Goal: Find specific page/section: Find specific page/section

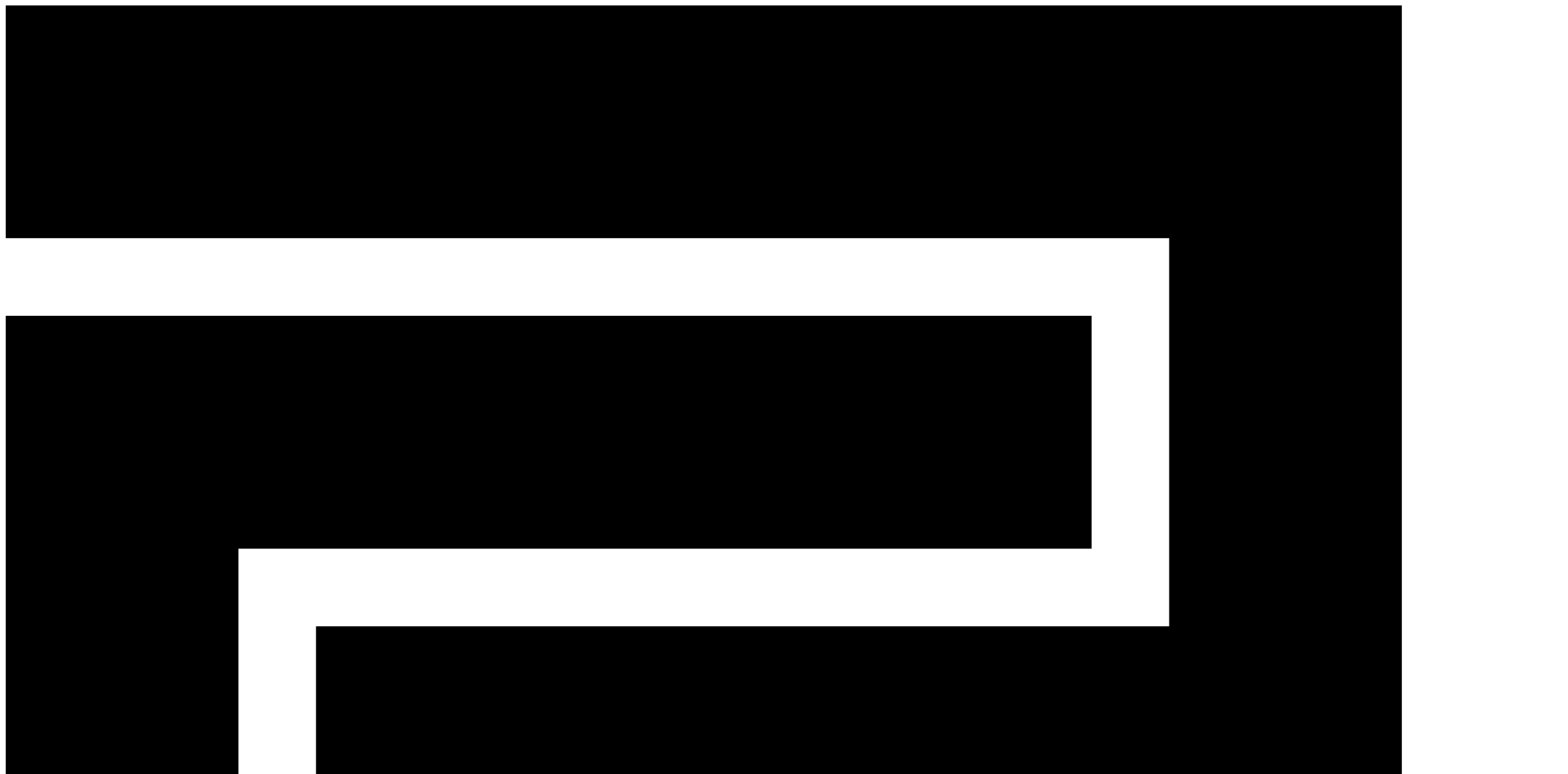
scroll to position [263, 0]
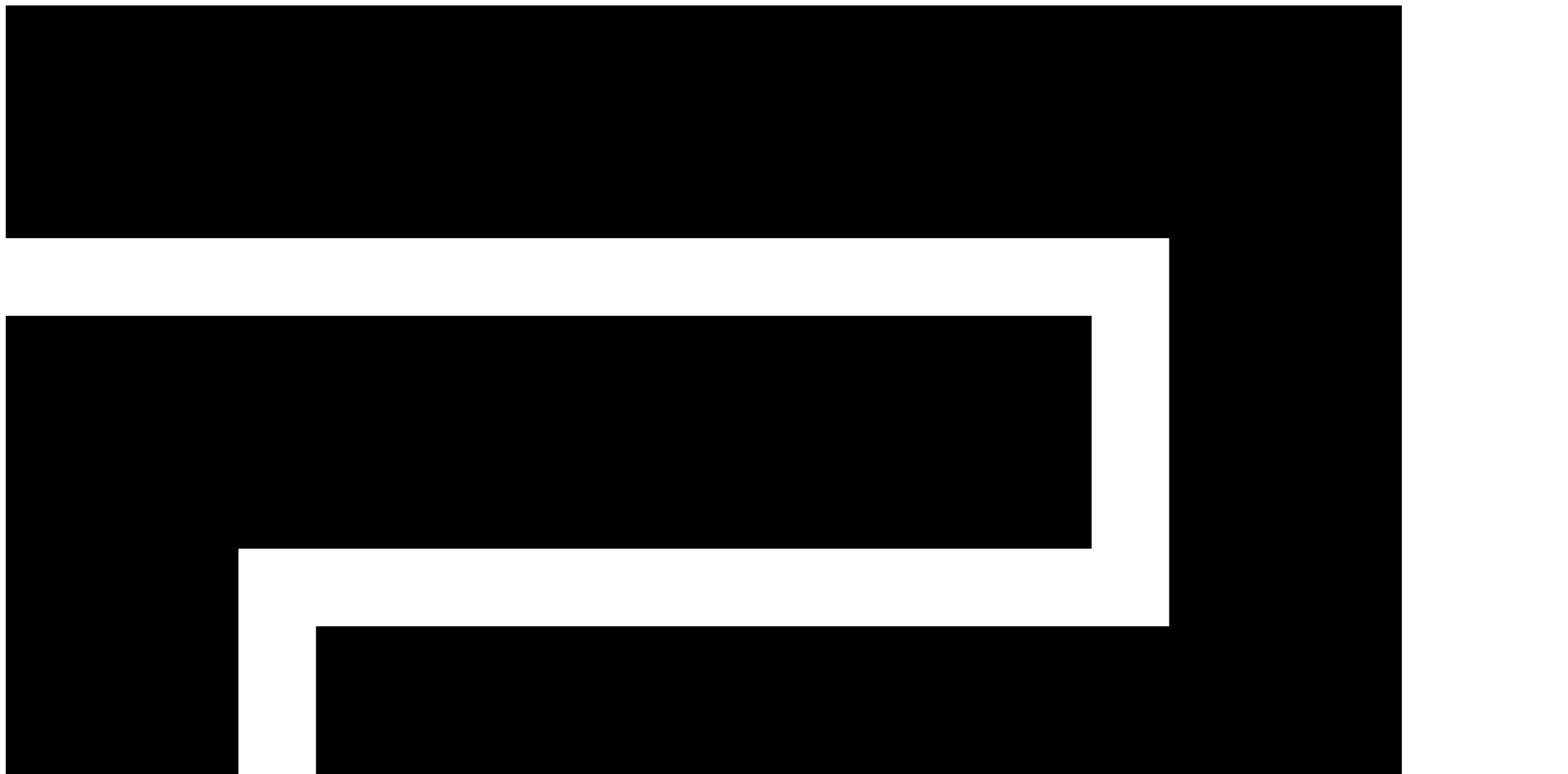
type input "*****"
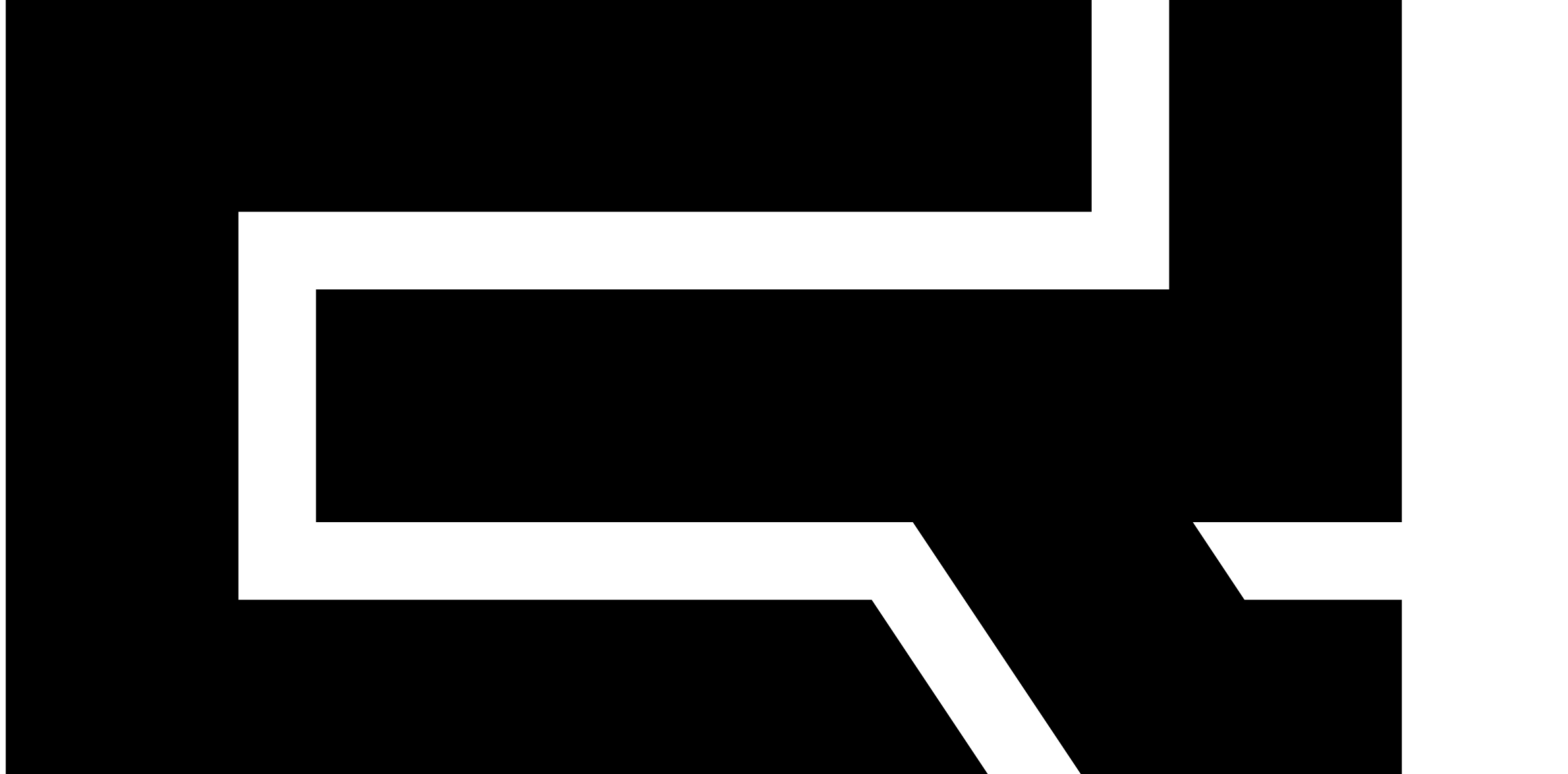
scroll to position [395, 0]
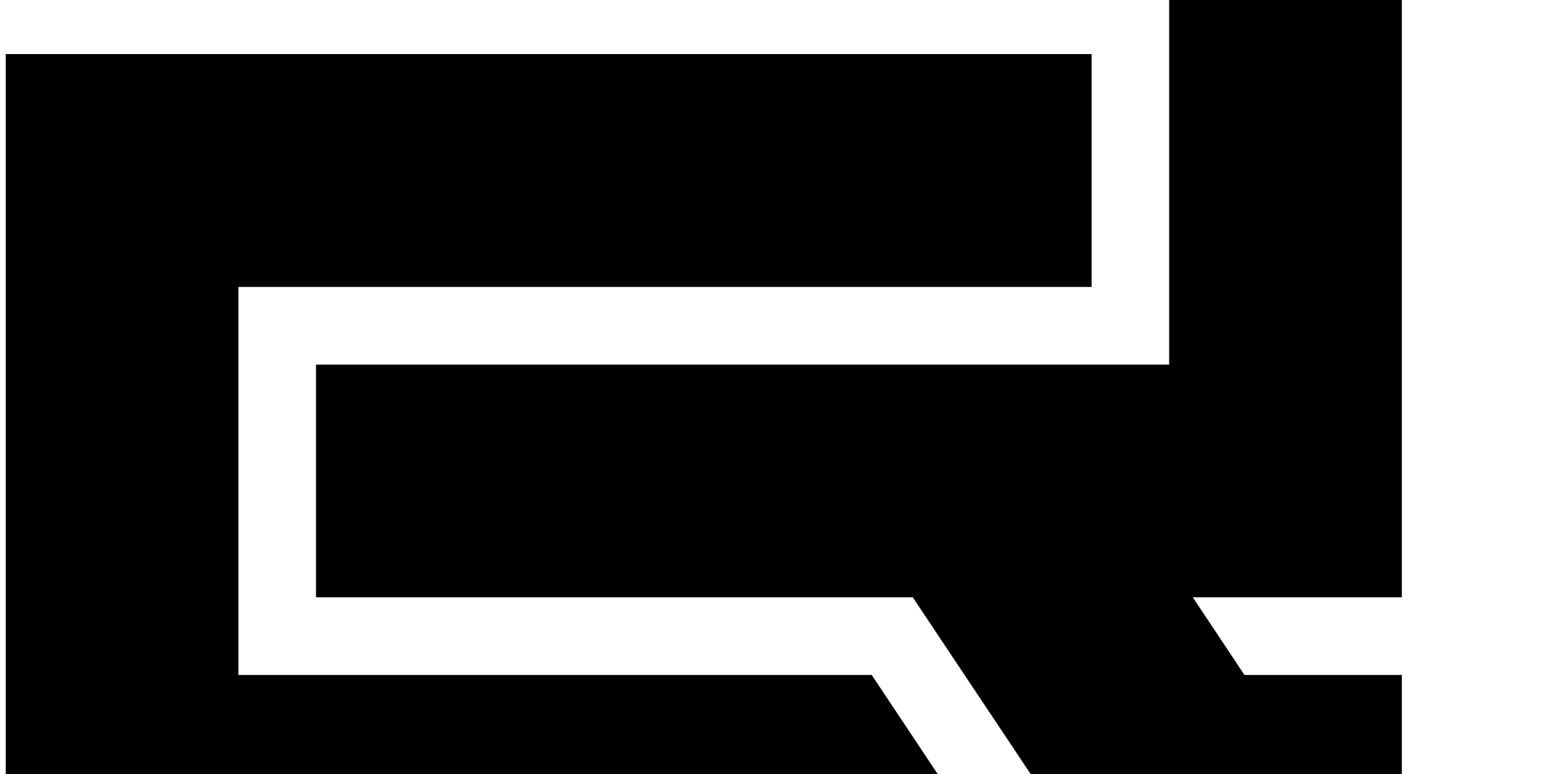
scroll to position [330, 0]
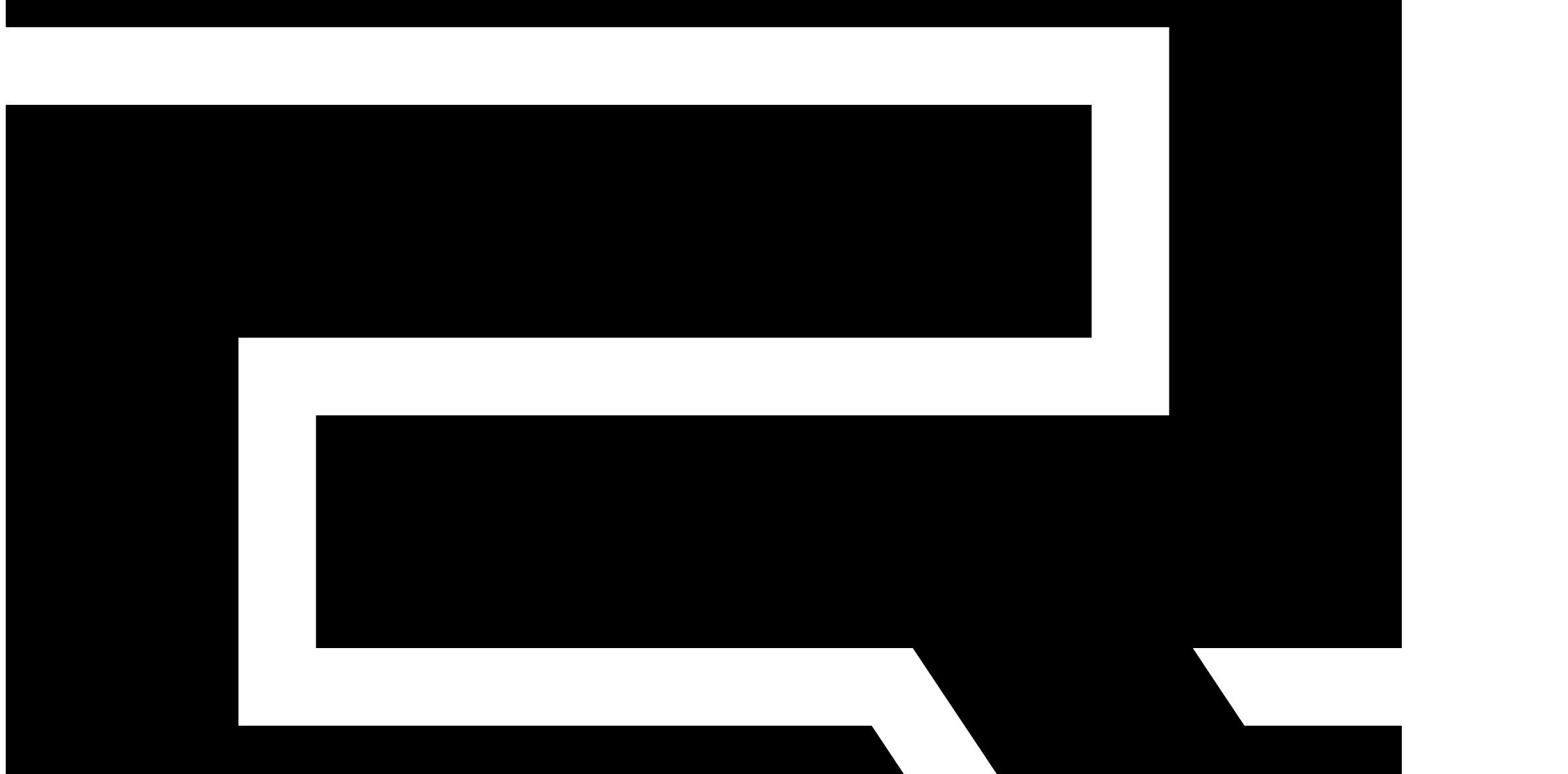
scroll to position [263, 0]
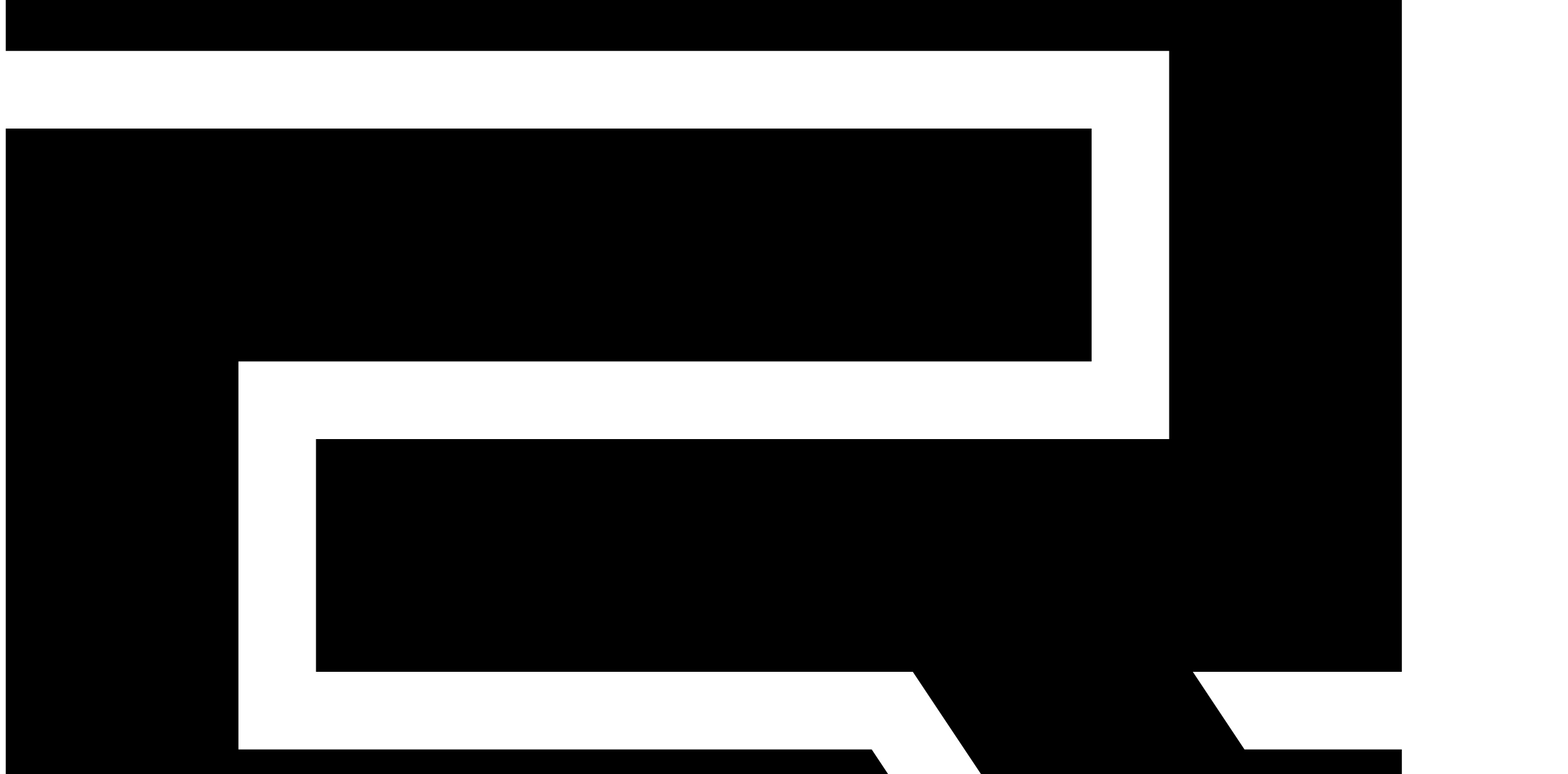
scroll to position [412, 0]
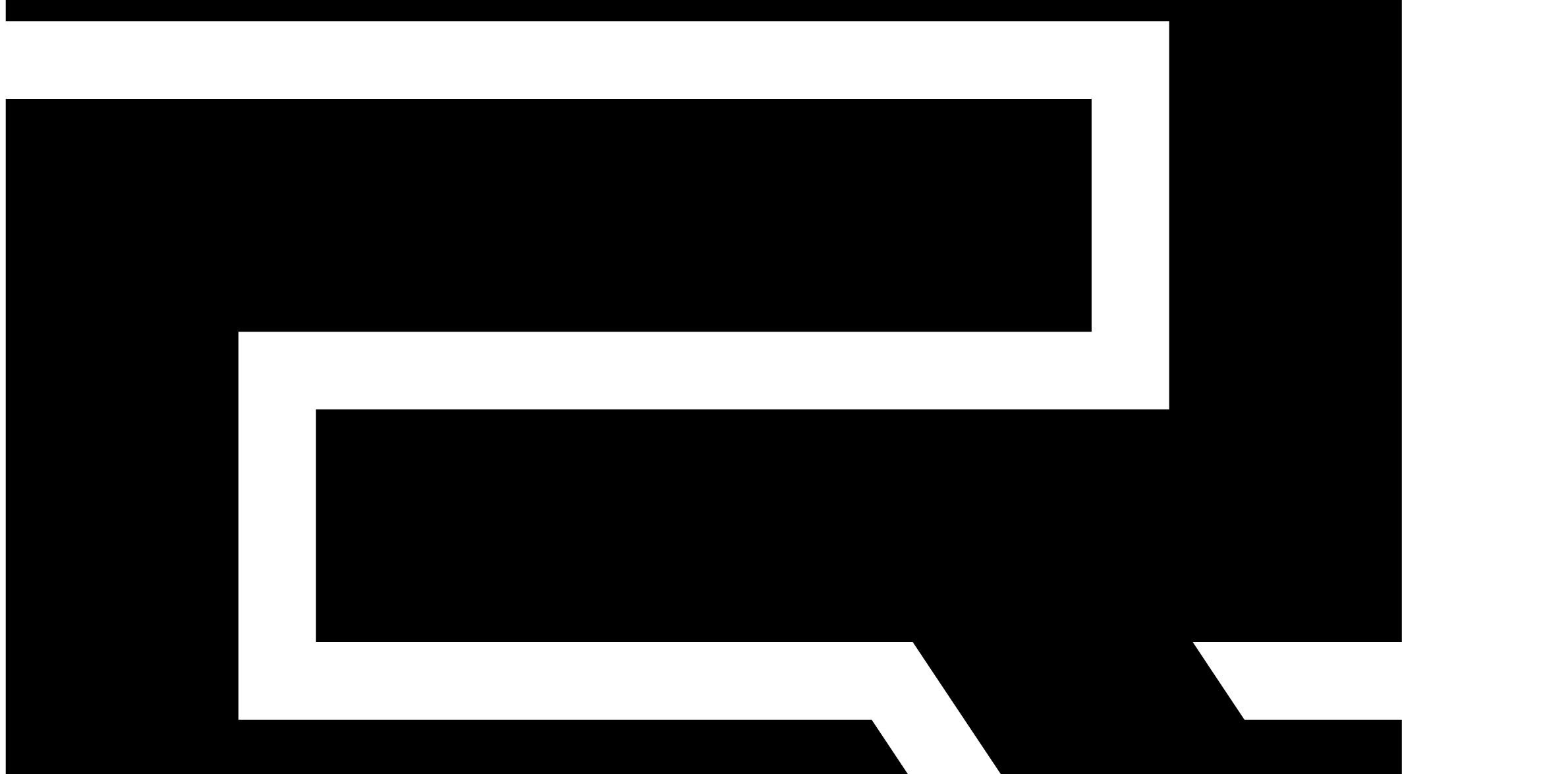
scroll to position [214, 0]
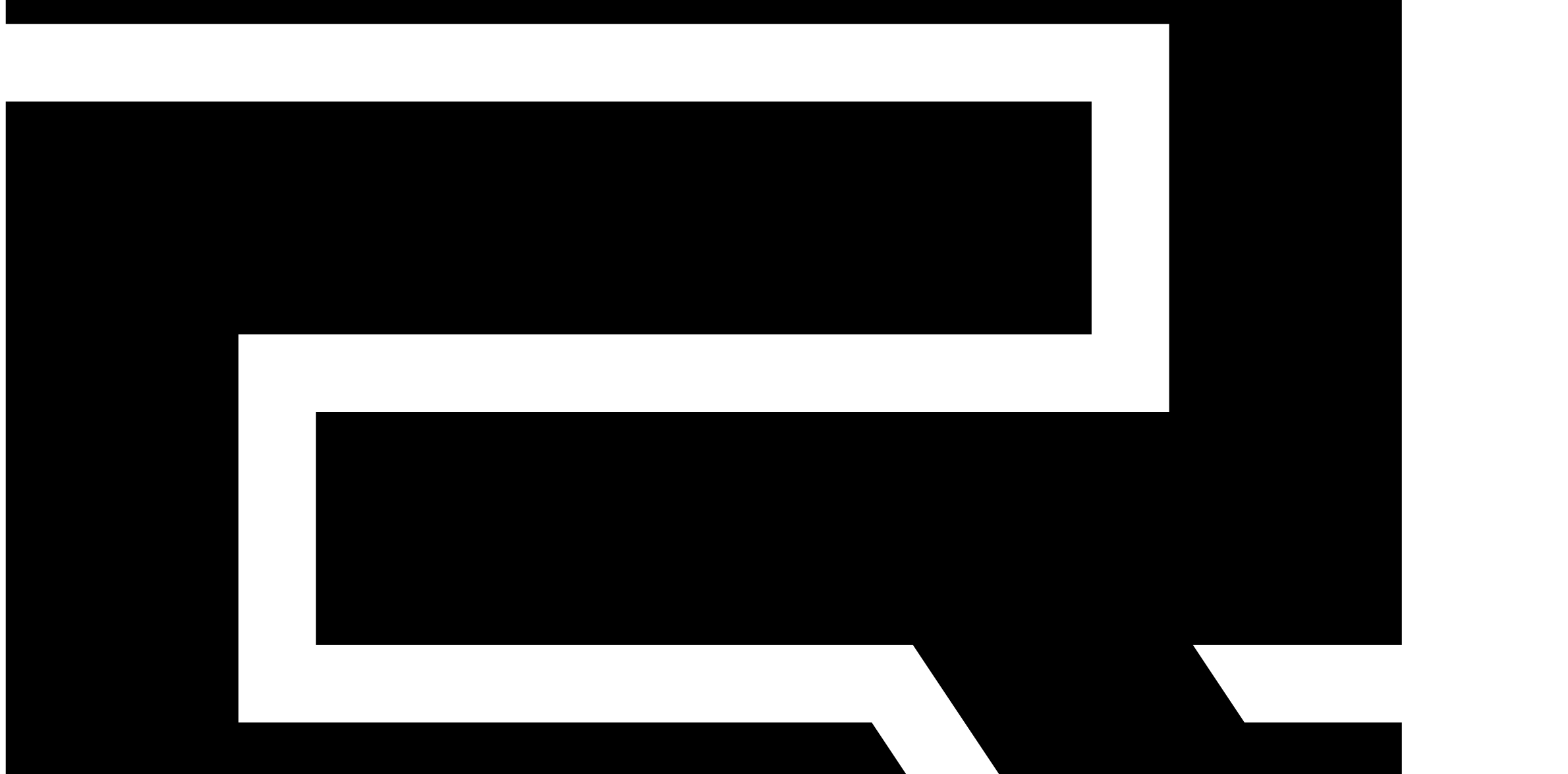
drag, startPoint x: 901, startPoint y: 647, endPoint x: 1059, endPoint y: 659, distance: 158.5
copy link "katemate1975@gmail.com"
drag, startPoint x: 915, startPoint y: 614, endPoint x: 1089, endPoint y: 618, distance: 174.0
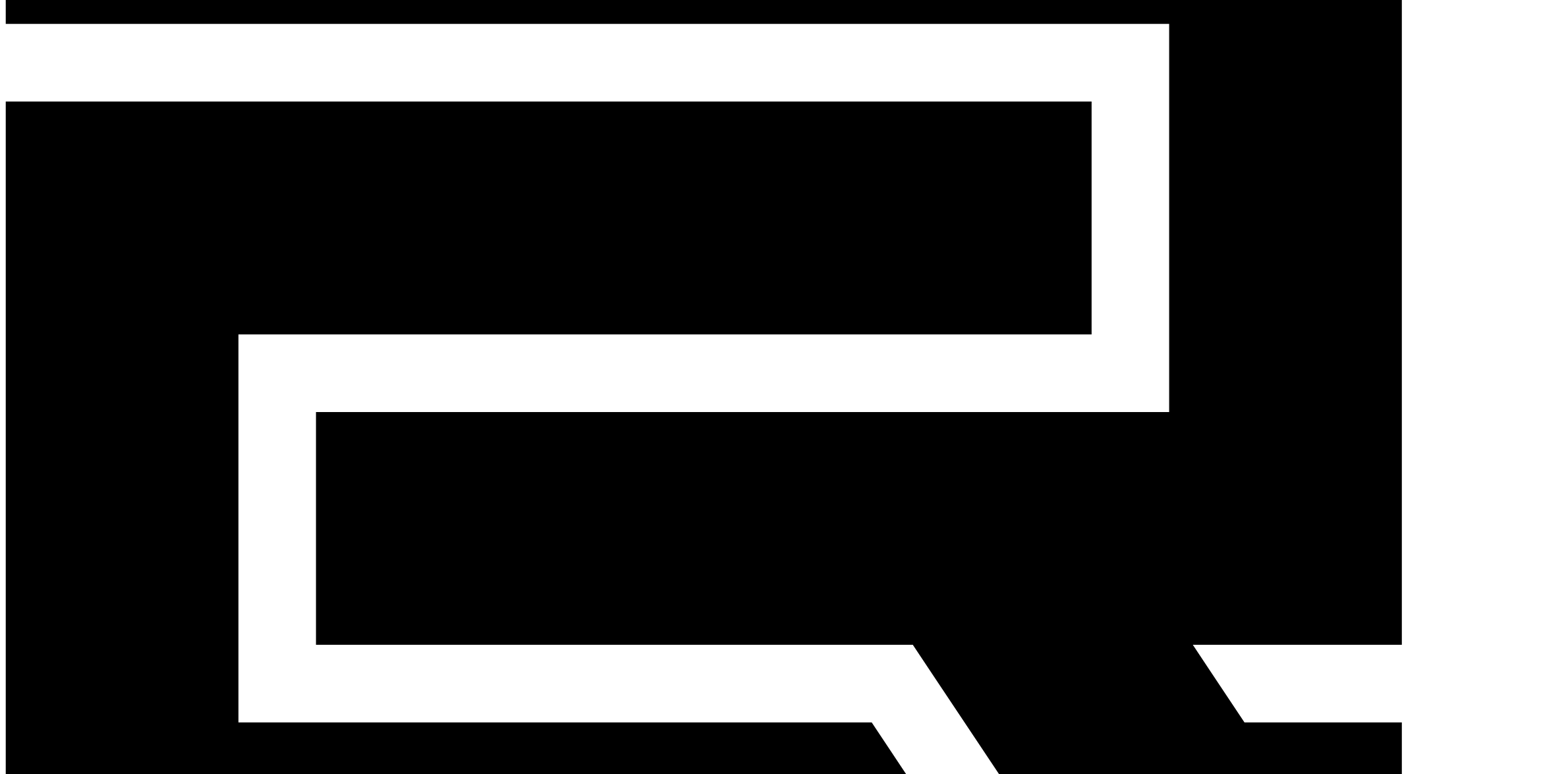
copy link "haeyoung8735@gmail.com"
drag, startPoint x: 936, startPoint y: 574, endPoint x: 1040, endPoint y: 570, distance: 104.1
copy link "rkhe94@naver.com"
drag, startPoint x: 892, startPoint y: 533, endPoint x: 1066, endPoint y: 528, distance: 174.1
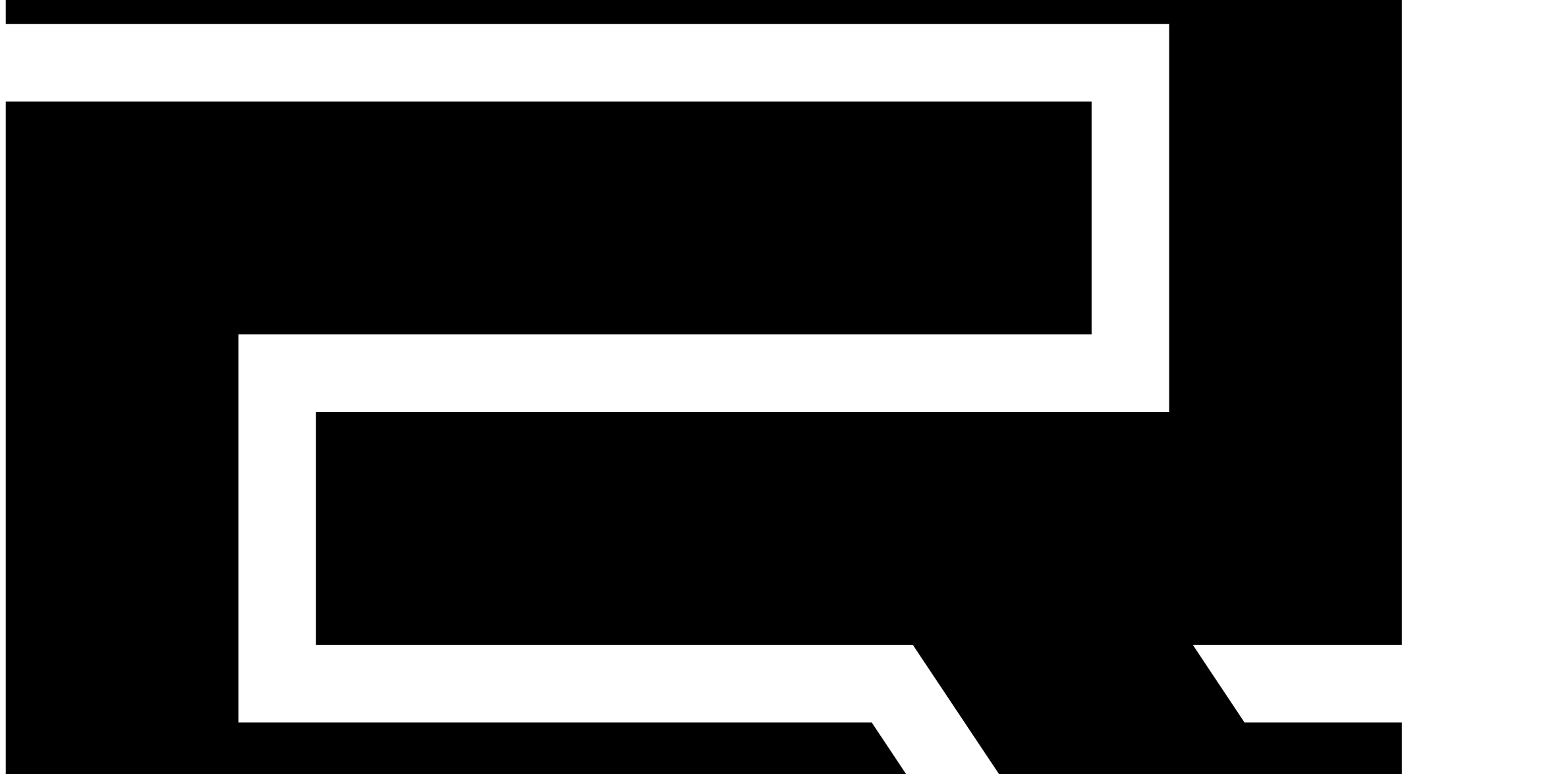
copy link "jinseokho742@naver.com"
drag, startPoint x: 932, startPoint y: 484, endPoint x: 1076, endPoint y: 486, distance: 144.0
copy link "dlatndms2@gmail.com"
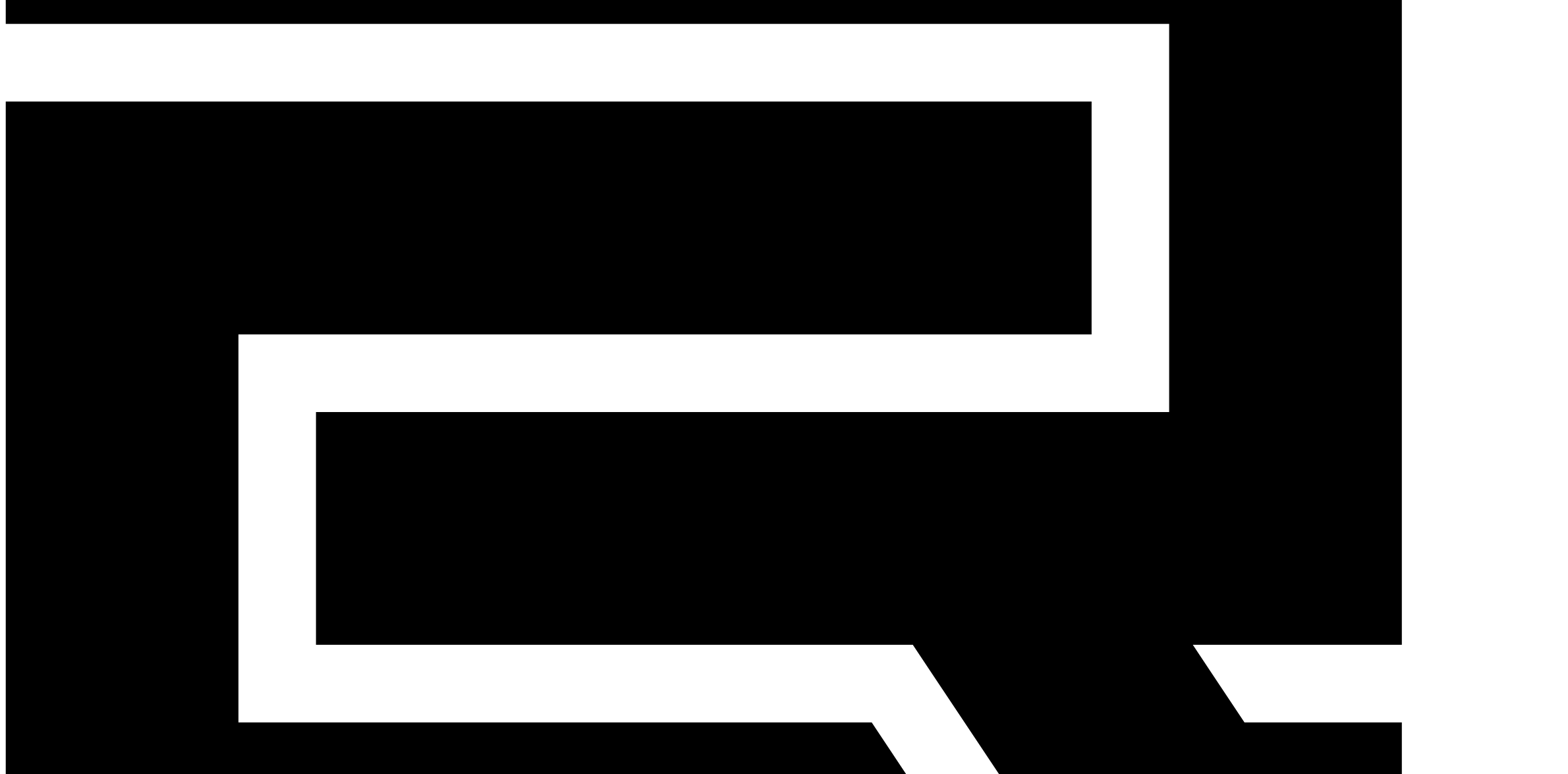
drag, startPoint x: 912, startPoint y: 447, endPoint x: 1079, endPoint y: 449, distance: 167.0
copy link "madtotoro0125@gmail.com"
drag, startPoint x: 914, startPoint y: 414, endPoint x: 1064, endPoint y: 421, distance: 150.2
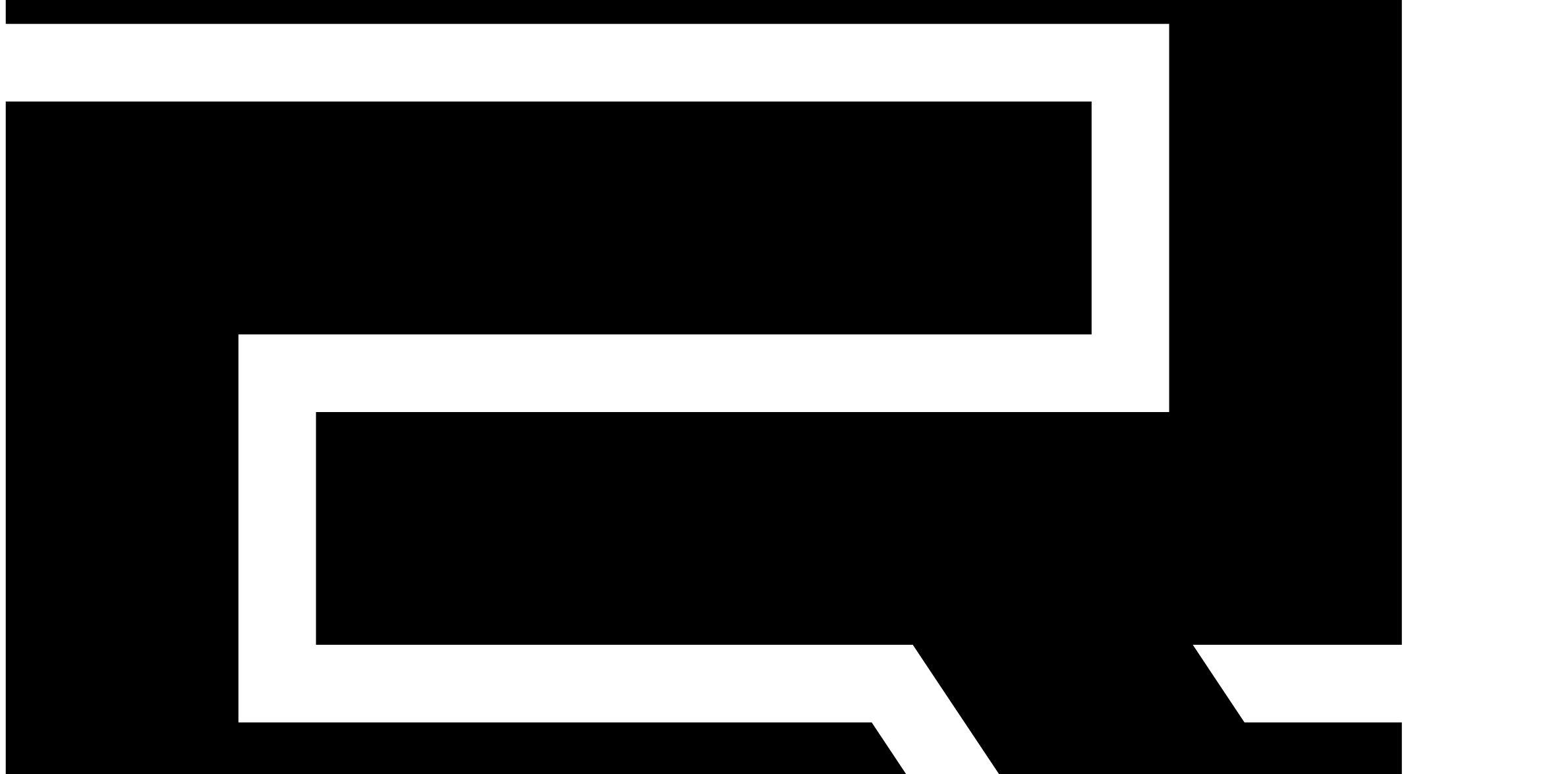
copy link "dog122612@hanmail.net"
drag, startPoint x: 968, startPoint y: 369, endPoint x: 1081, endPoint y: 369, distance: 113.0
copy link "palffyleventeistvan@gmail.com"
drag, startPoint x: 919, startPoint y: 335, endPoint x: 1098, endPoint y: 336, distance: 179.0
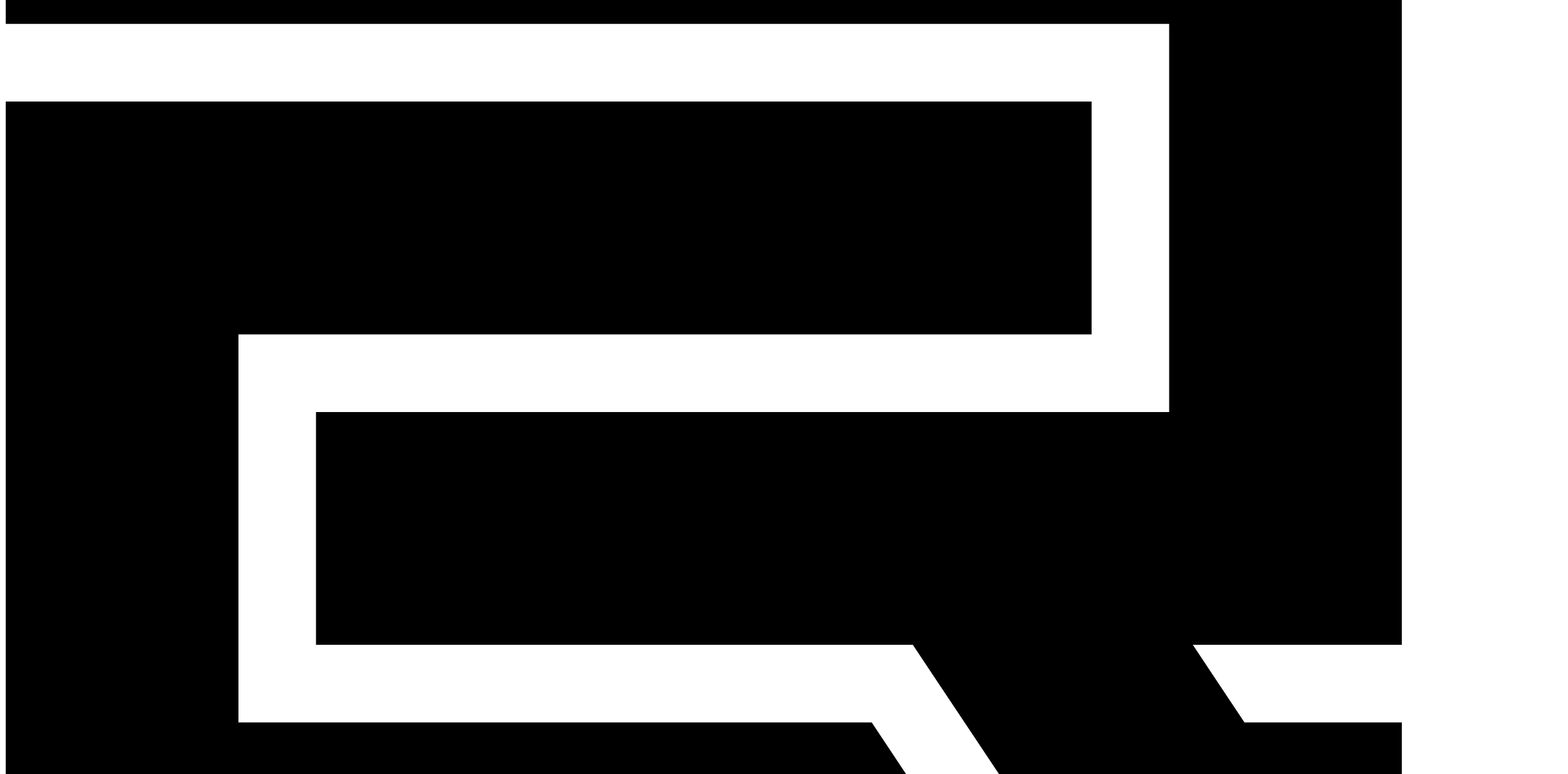
copy link "unagi.no.nagichan@gmail.com"
drag, startPoint x: 931, startPoint y: 288, endPoint x: 1081, endPoint y: 302, distance: 150.7
copy link "j.72k.7272@gmail.com"
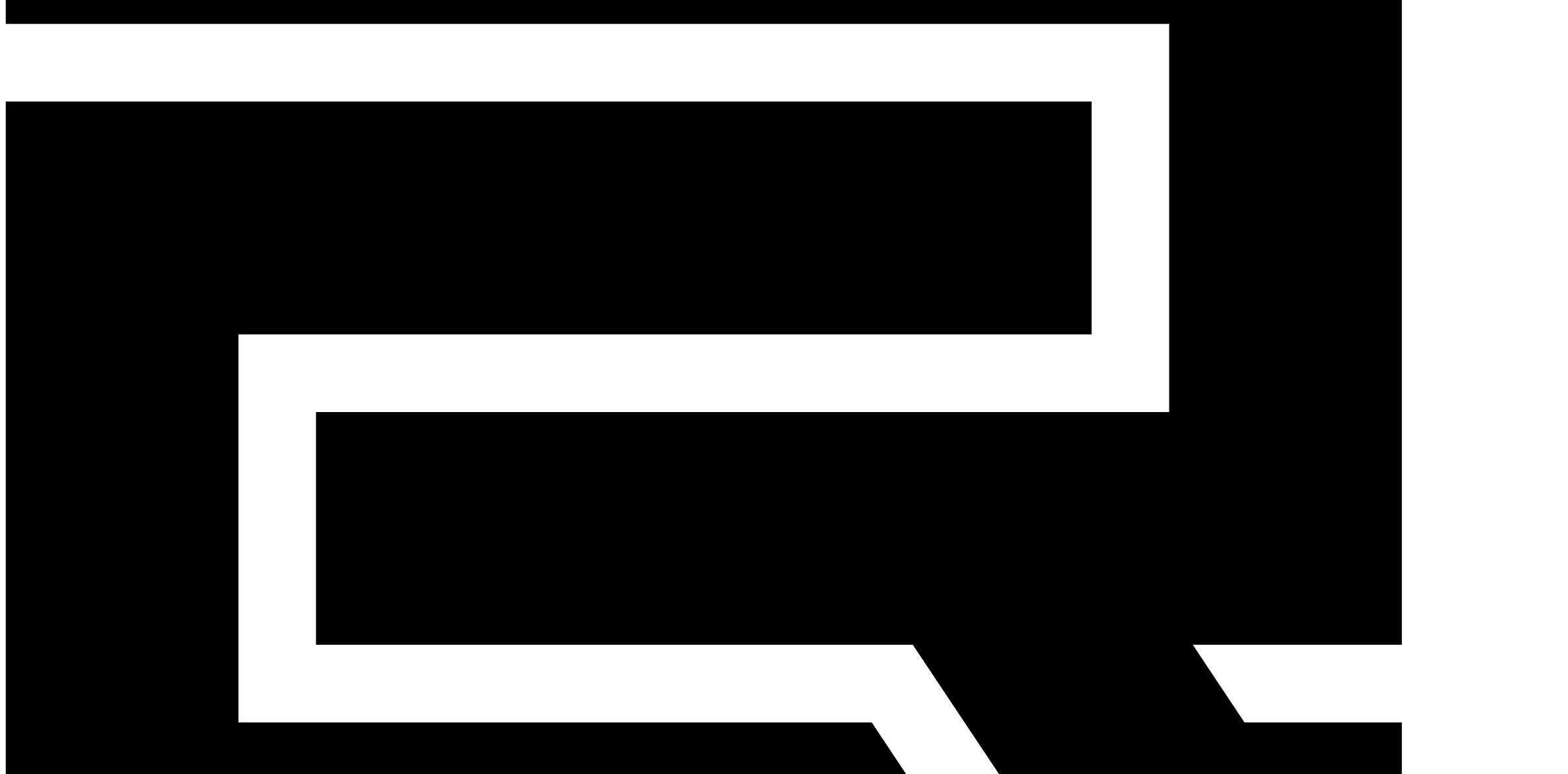
drag, startPoint x: 1027, startPoint y: 265, endPoint x: 1077, endPoint y: 263, distance: 50.0
drag, startPoint x: 946, startPoint y: 213, endPoint x: 1048, endPoint y: 214, distance: 102.0
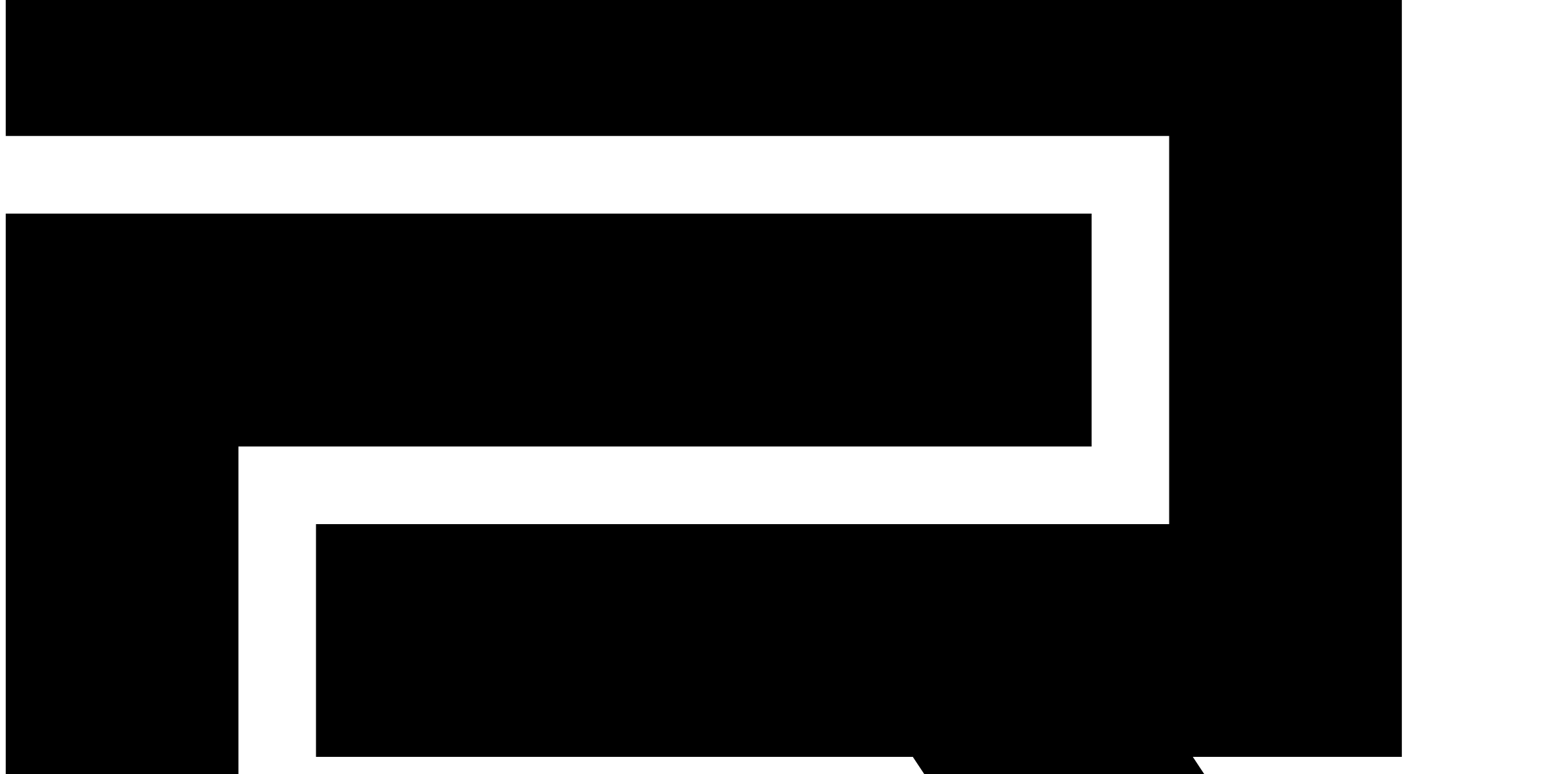
scroll to position [83, 0]
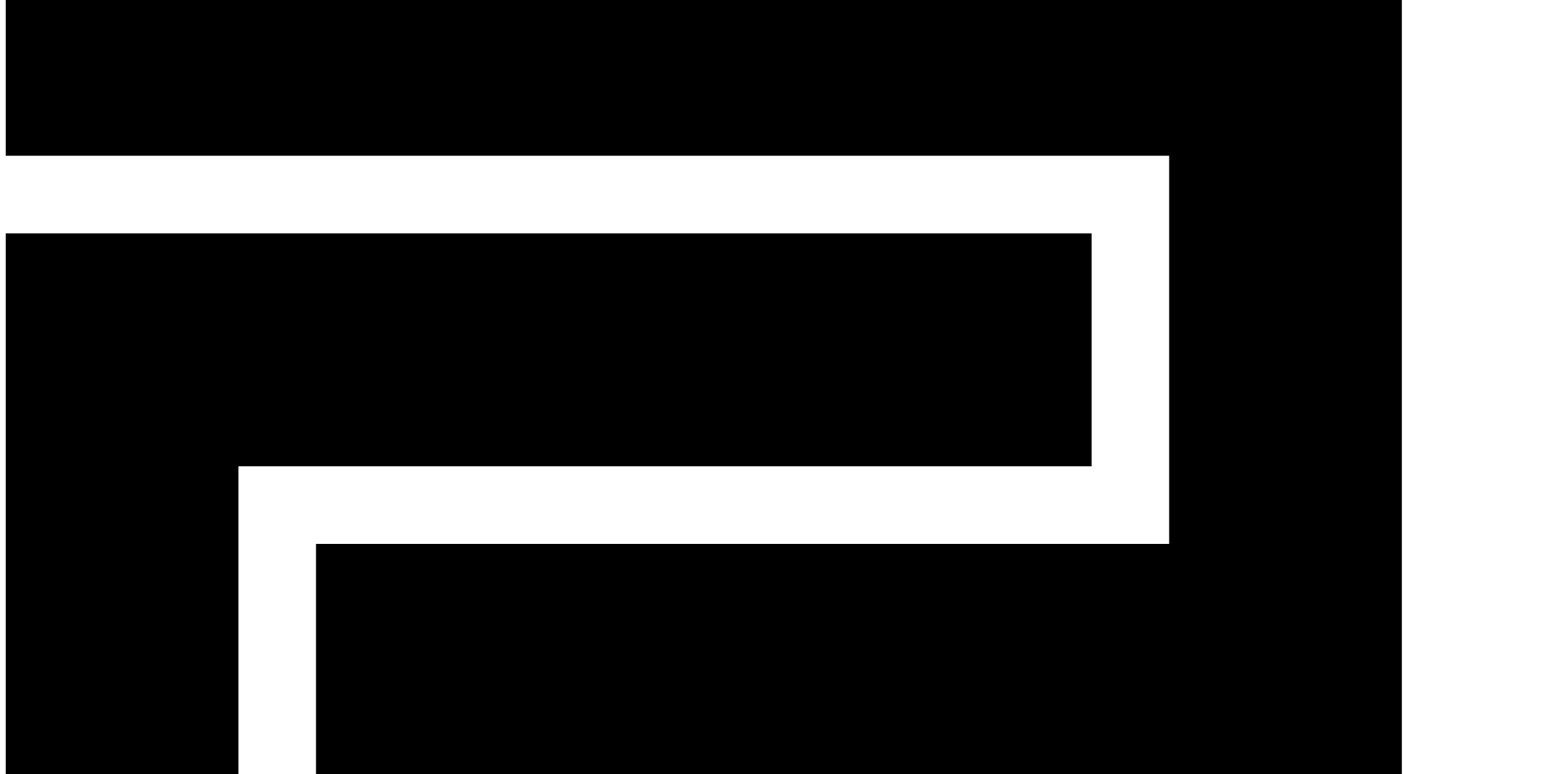
drag, startPoint x: 905, startPoint y: 302, endPoint x: 1066, endPoint y: 308, distance: 161.1
drag, startPoint x: 922, startPoint y: 259, endPoint x: 1091, endPoint y: 269, distance: 169.3
drag, startPoint x: 942, startPoint y: 231, endPoint x: 1092, endPoint y: 234, distance: 150.0
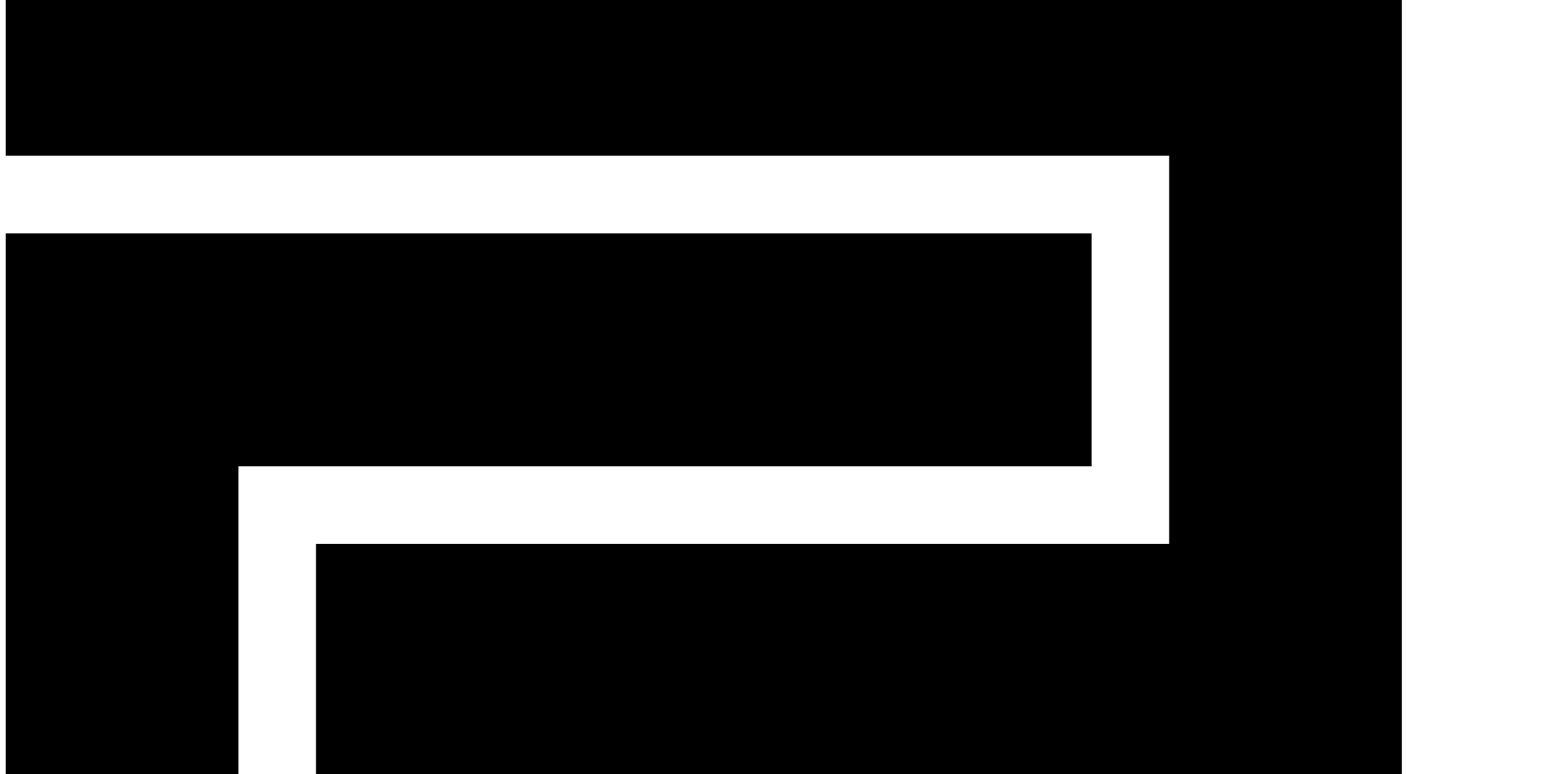
drag, startPoint x: 1041, startPoint y: 193, endPoint x: 1079, endPoint y: 193, distance: 38.0
drag, startPoint x: 917, startPoint y: 143, endPoint x: 1071, endPoint y: 148, distance: 154.1
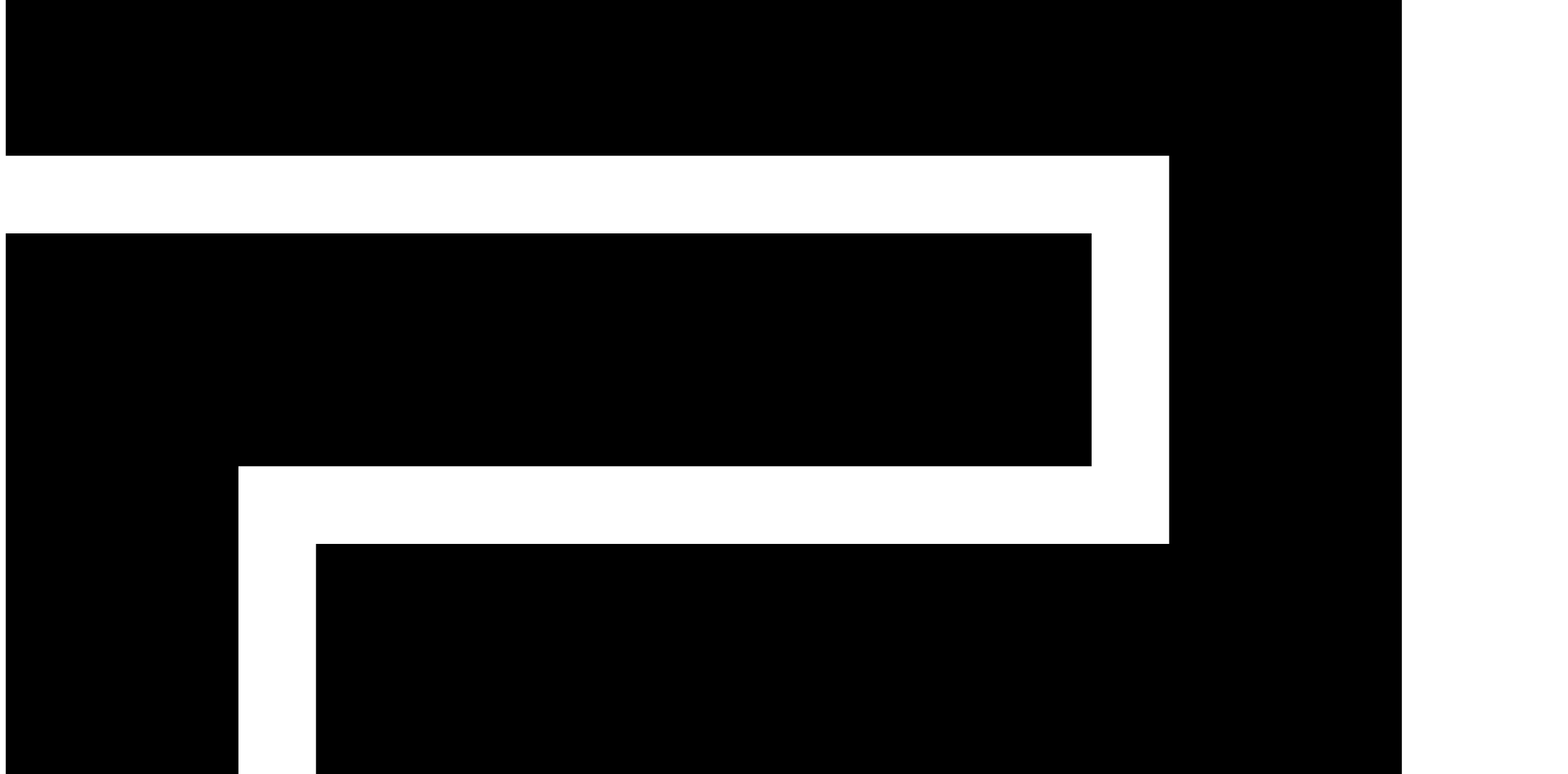
drag, startPoint x: 922, startPoint y: 112, endPoint x: 1094, endPoint y: 110, distance: 172.0
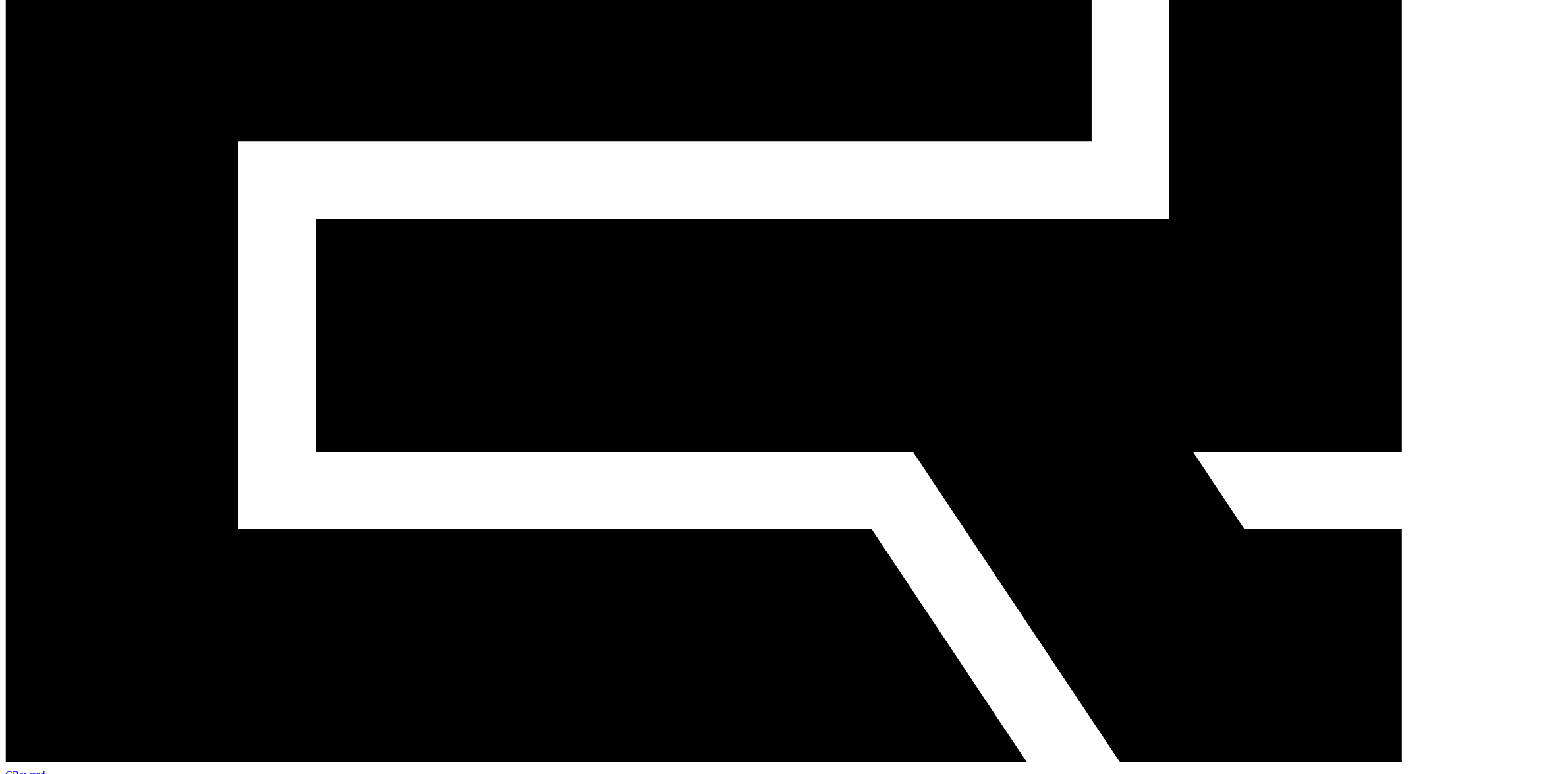
scroll to position [412, 0]
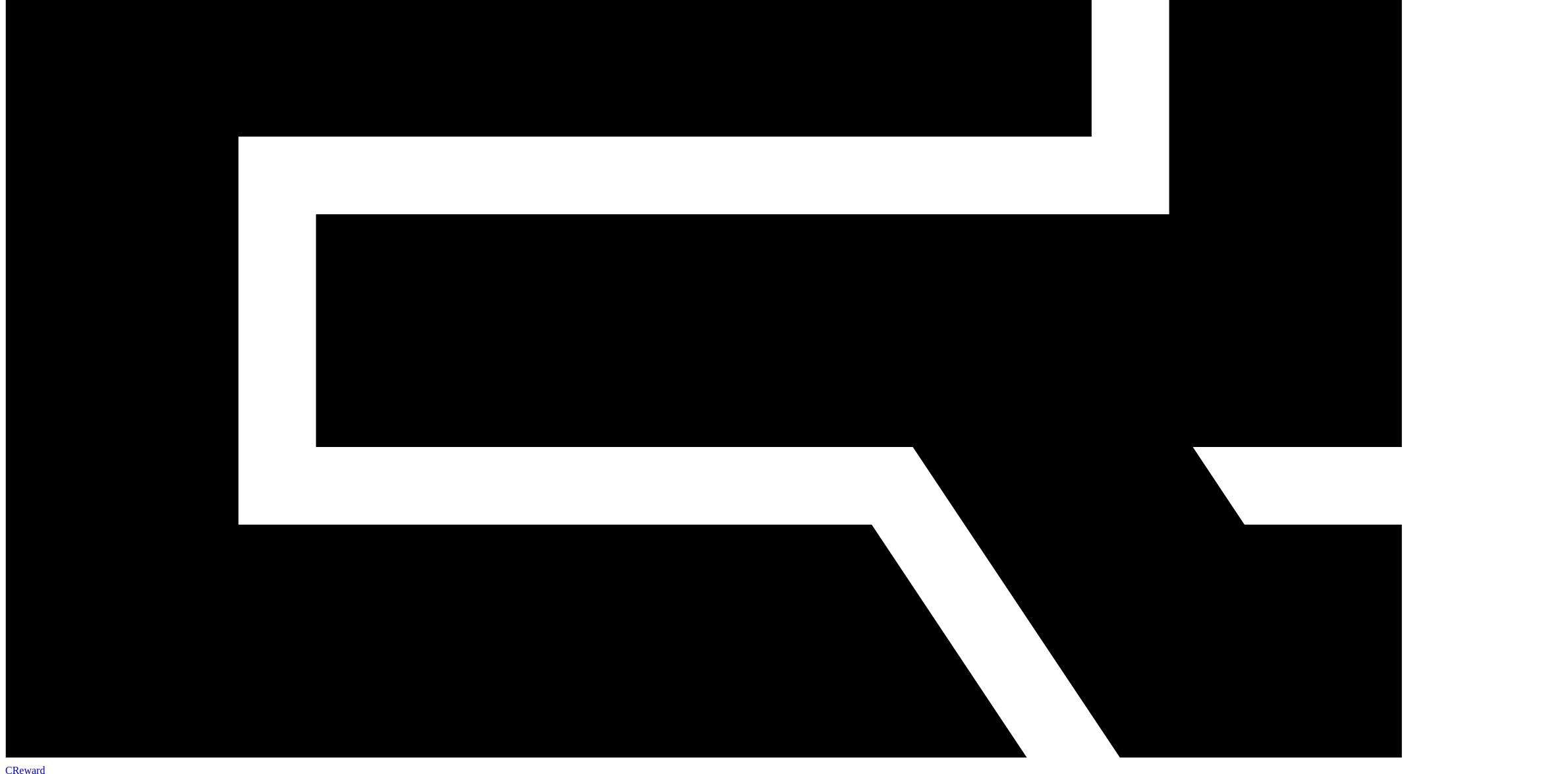
drag, startPoint x: 932, startPoint y: 537, endPoint x: 1117, endPoint y: 523, distance: 185.5
drag, startPoint x: 910, startPoint y: 495, endPoint x: 1104, endPoint y: 493, distance: 194.0
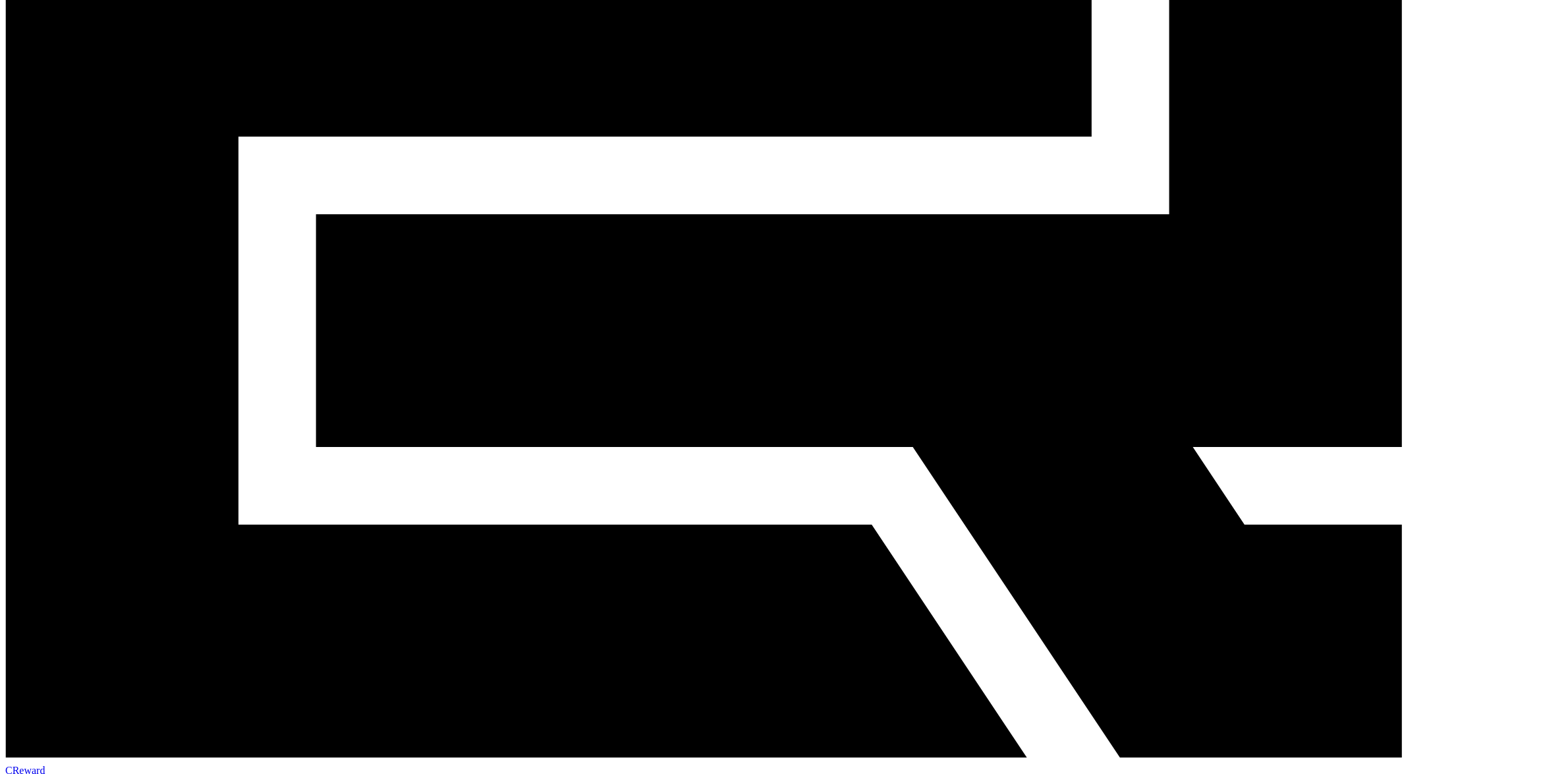
drag, startPoint x: 919, startPoint y: 452, endPoint x: 1081, endPoint y: 454, distance: 162.0
drag, startPoint x: 937, startPoint y: 408, endPoint x: 1106, endPoint y: 408, distance: 169.0
drag, startPoint x: 909, startPoint y: 372, endPoint x: 1080, endPoint y: 370, distance: 171.0
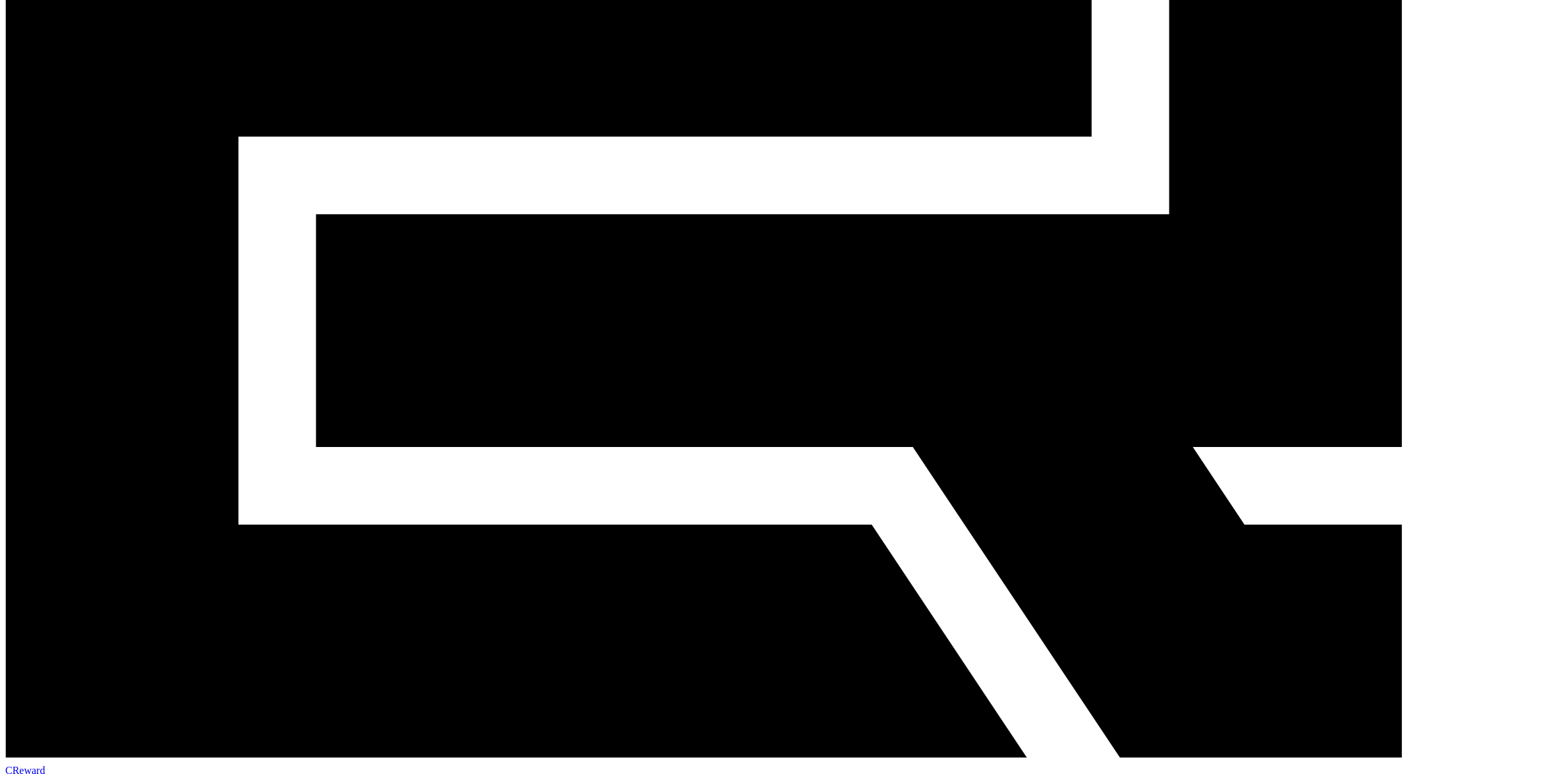
drag, startPoint x: 925, startPoint y: 341, endPoint x: 1054, endPoint y: 329, distance: 129.6
drag, startPoint x: 1031, startPoint y: 286, endPoint x: 1048, endPoint y: 282, distance: 17.5
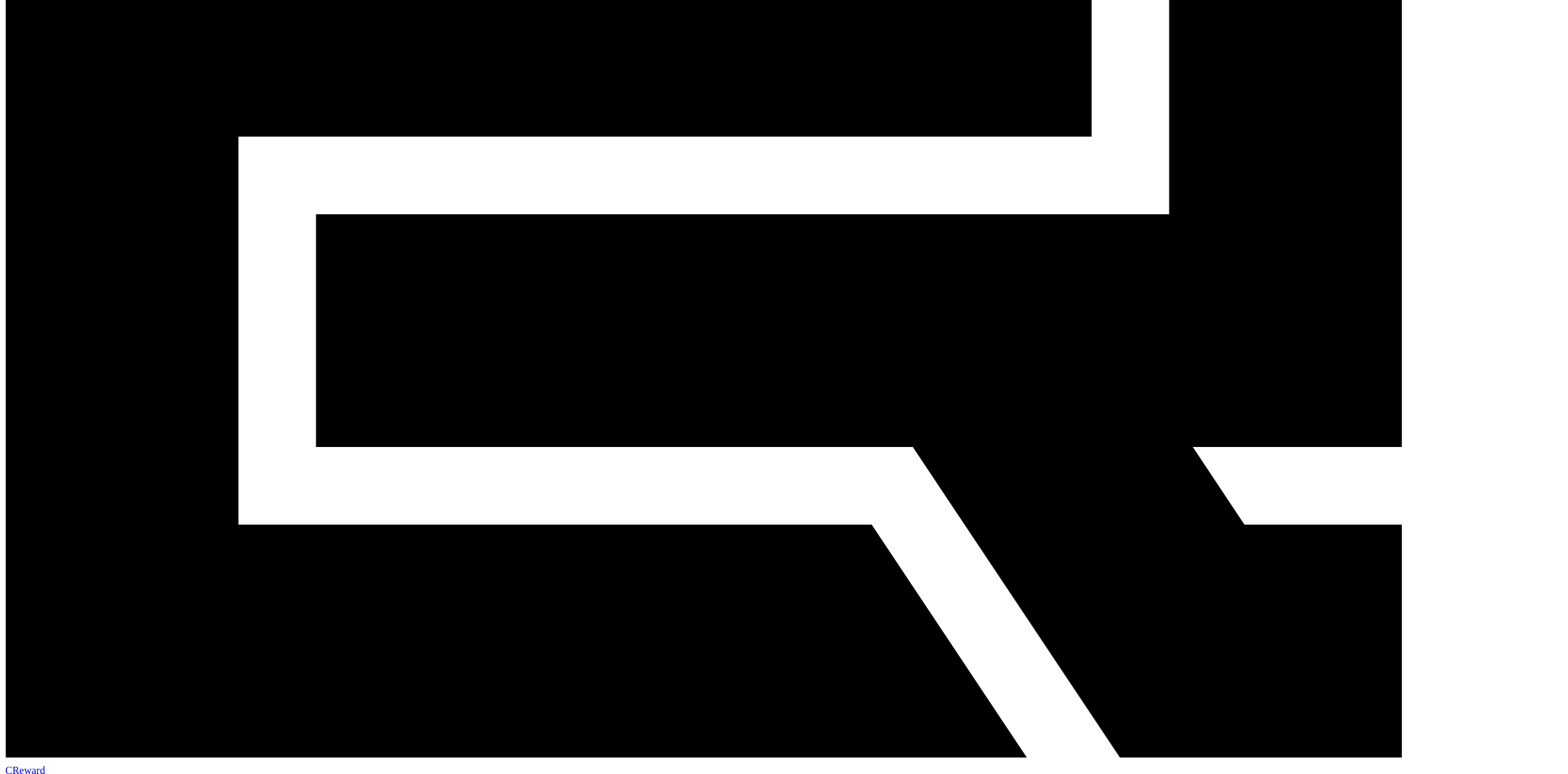
drag, startPoint x: 1004, startPoint y: 250, endPoint x: 1044, endPoint y: 252, distance: 40.0
drag, startPoint x: 1024, startPoint y: 227, endPoint x: 1054, endPoint y: 228, distance: 30.0
drag, startPoint x: 972, startPoint y: 176, endPoint x: 1108, endPoint y: 178, distance: 136.0
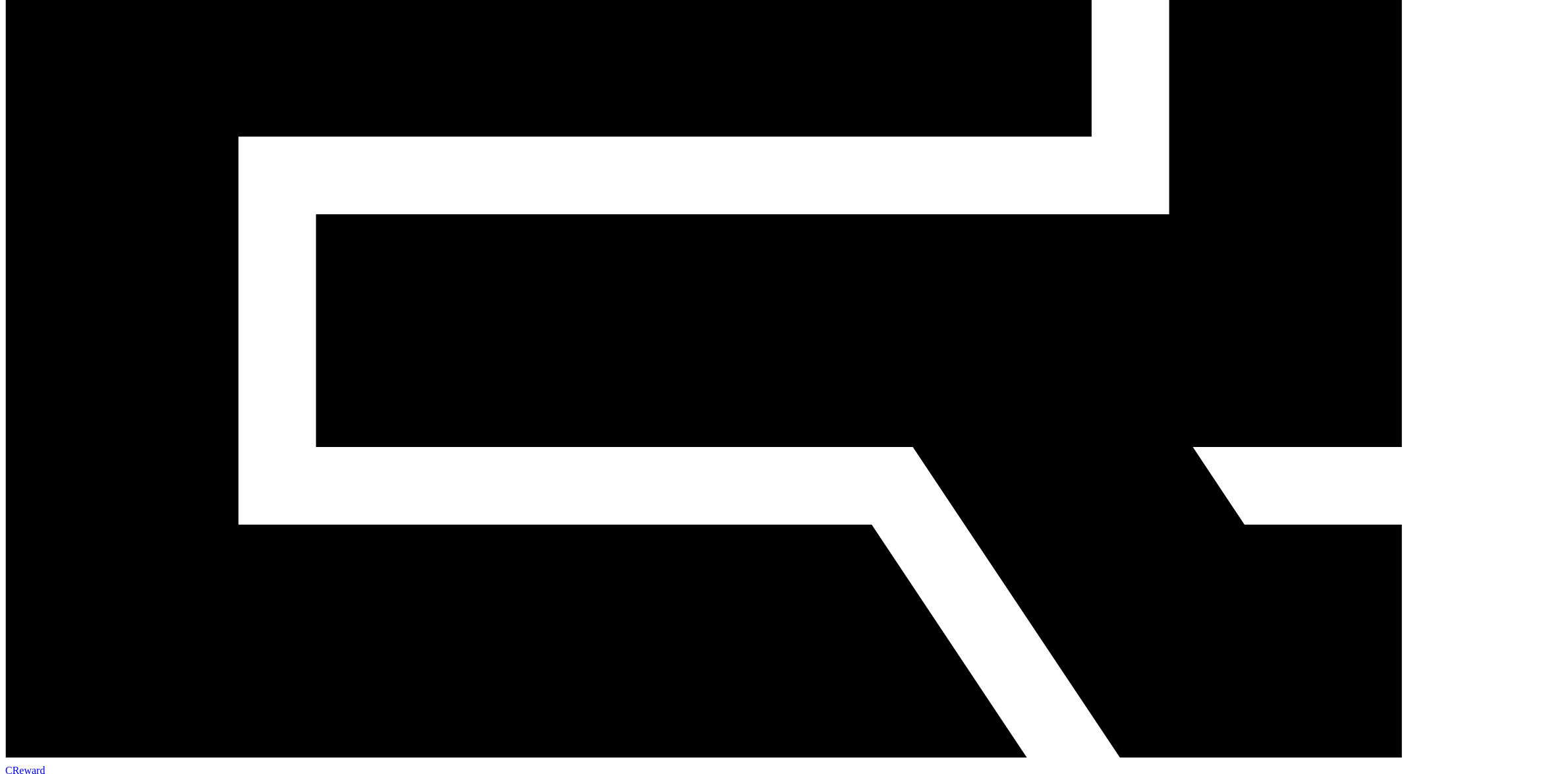
drag, startPoint x: 914, startPoint y: 134, endPoint x: 1100, endPoint y: 142, distance: 186.2
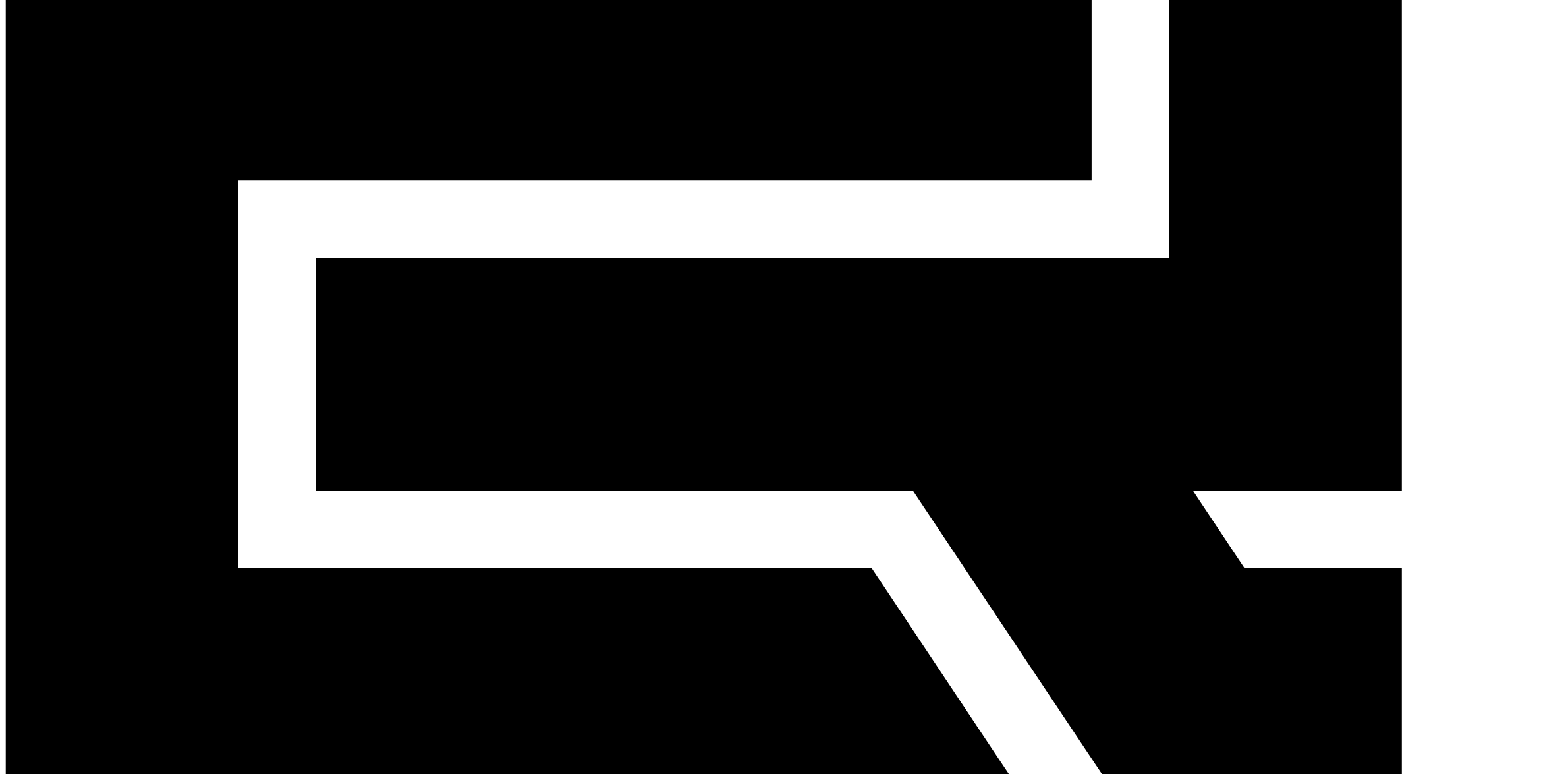
scroll to position [214, 0]
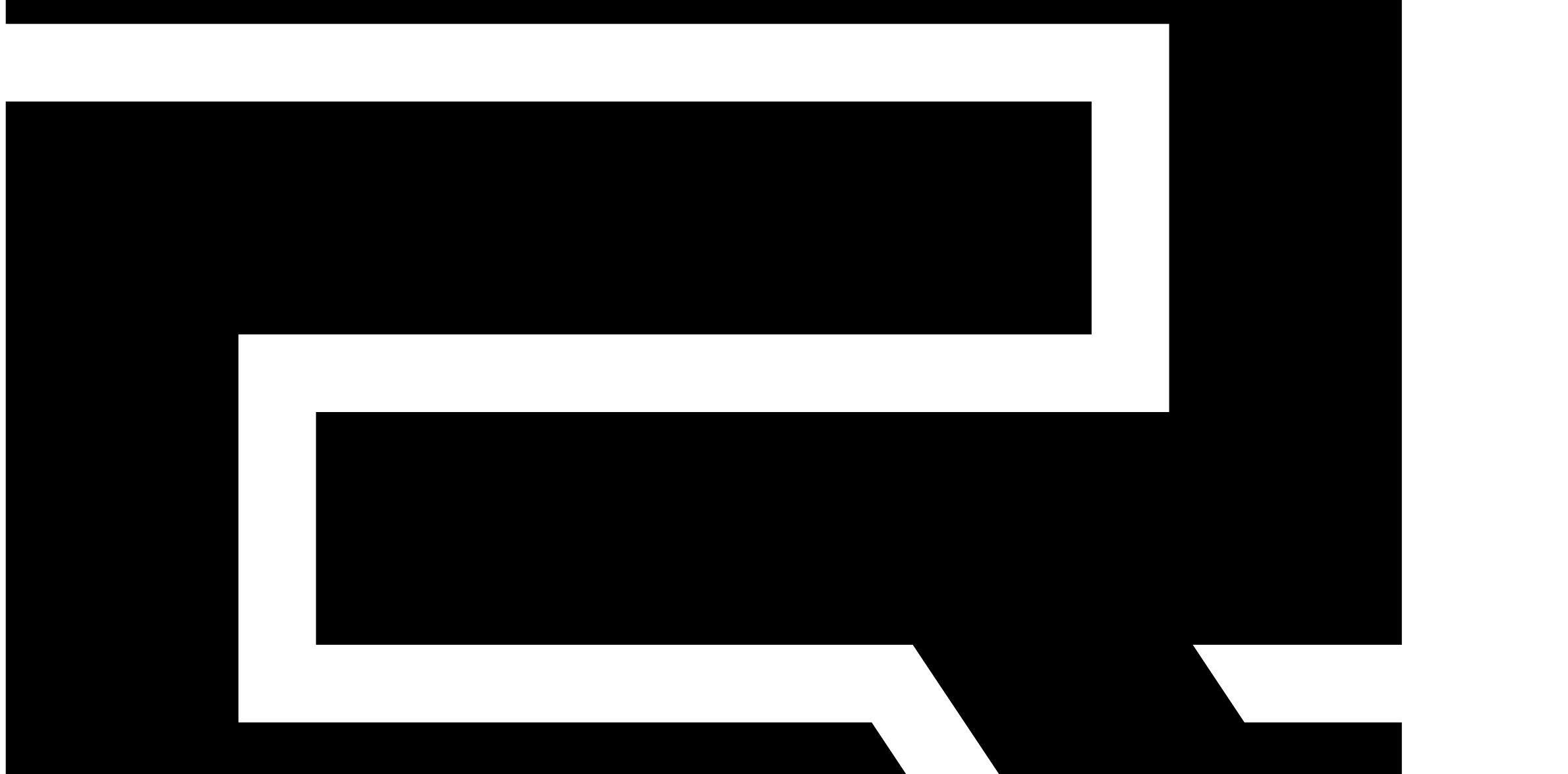
drag, startPoint x: 930, startPoint y: 290, endPoint x: 1116, endPoint y: 276, distance: 186.5
drag, startPoint x: 962, startPoint y: 254, endPoint x: 1108, endPoint y: 263, distance: 146.3
drag, startPoint x: 952, startPoint y: 214, endPoint x: 1086, endPoint y: 214, distance: 134.0
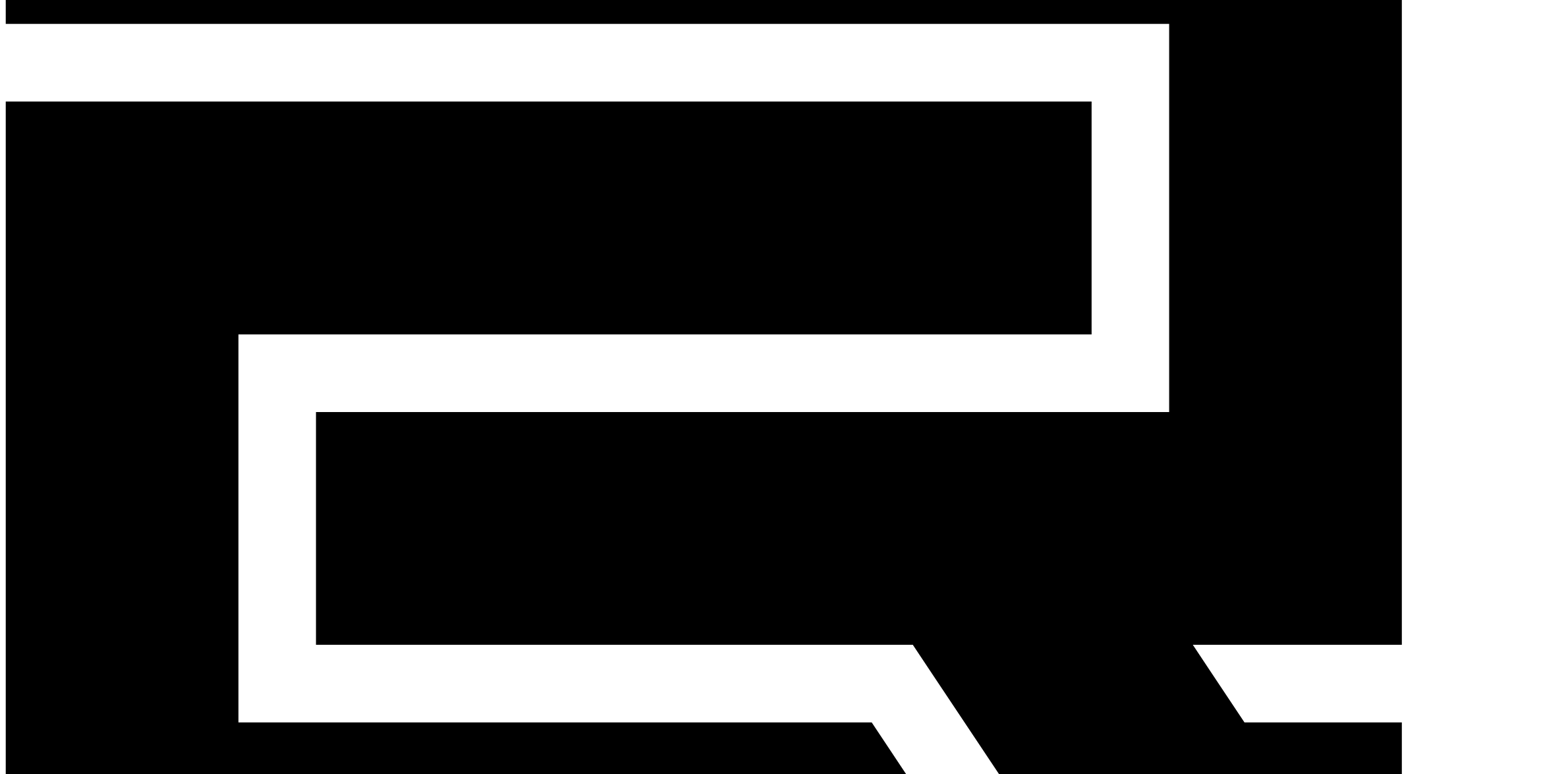
drag, startPoint x: 926, startPoint y: 173, endPoint x: 1066, endPoint y: 171, distance: 140.0
drag, startPoint x: 955, startPoint y: 133, endPoint x: 1068, endPoint y: 135, distance: 113.0
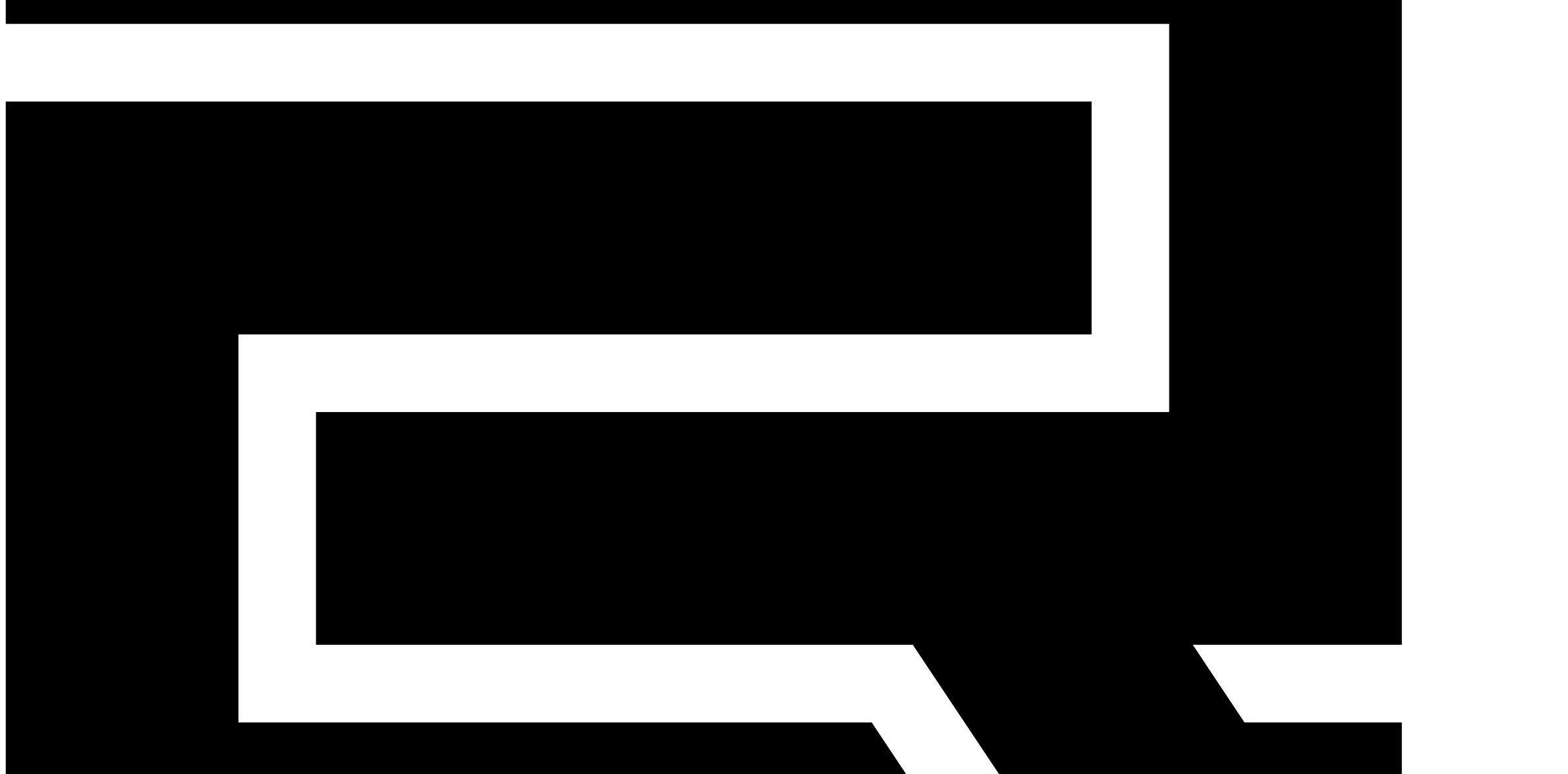
drag, startPoint x: 923, startPoint y: 101, endPoint x: 1066, endPoint y: 106, distance: 143.1
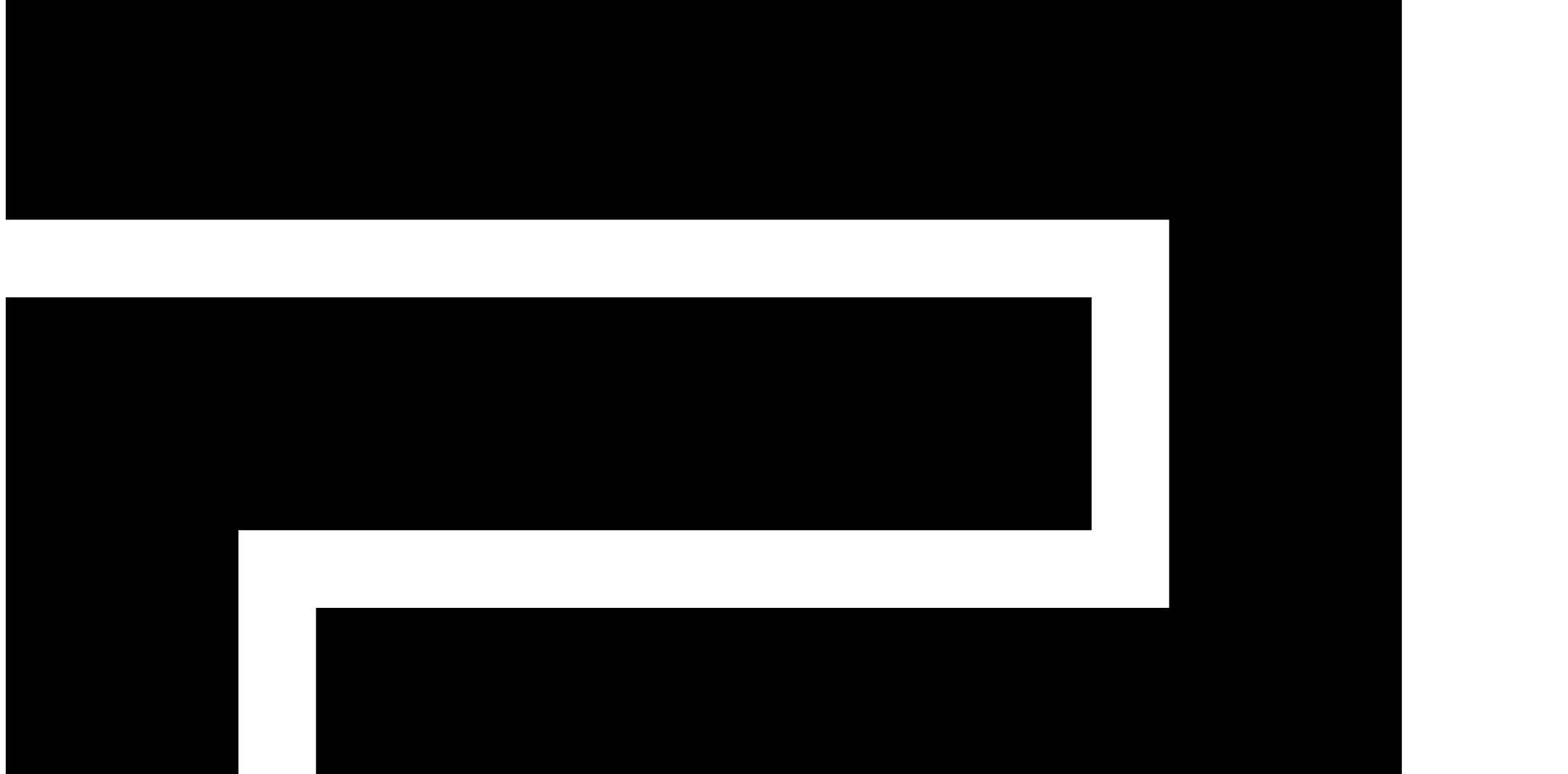
scroll to position [16, 0]
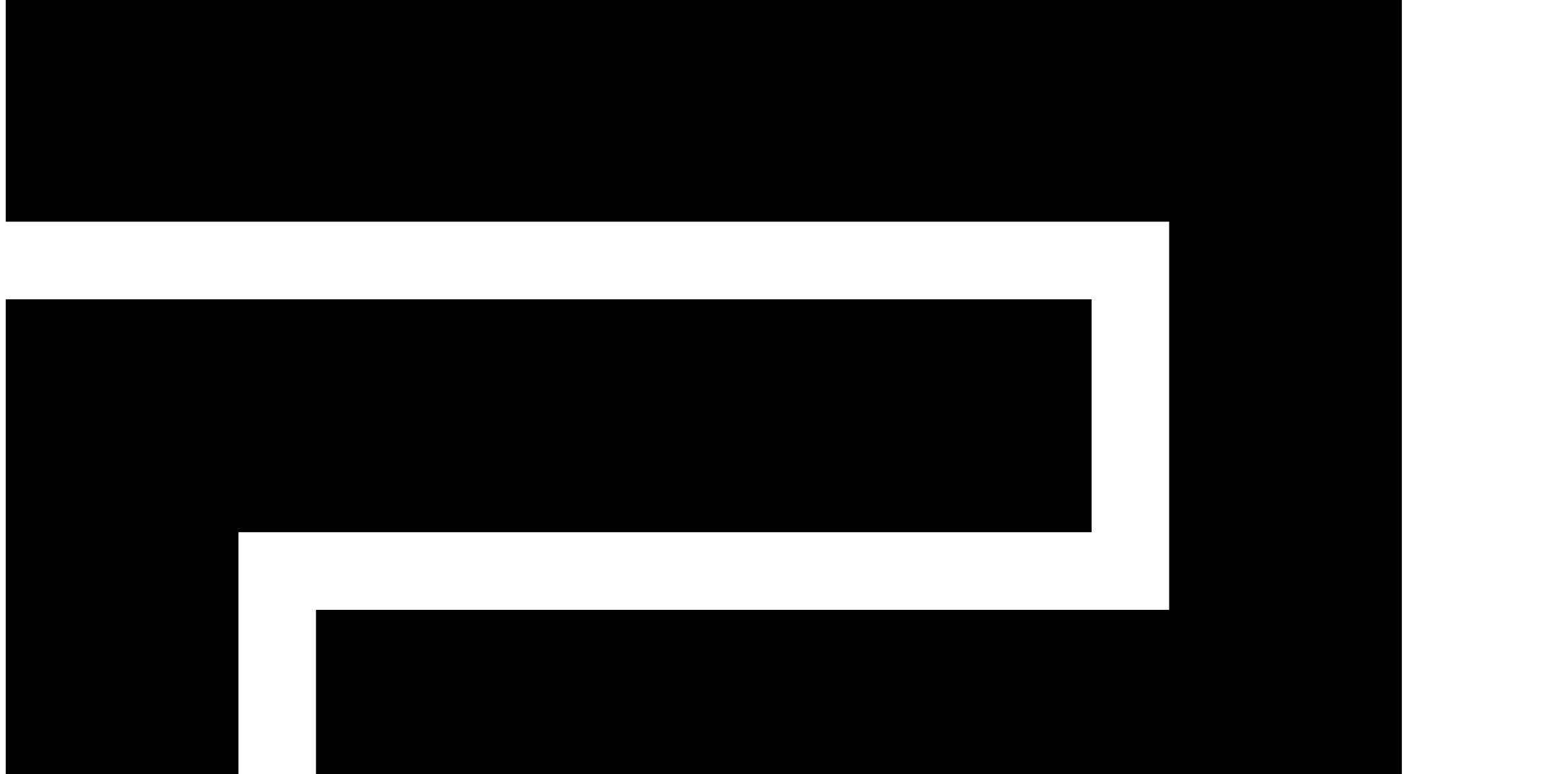
drag, startPoint x: 939, startPoint y: 190, endPoint x: 1071, endPoint y: 194, distance: 132.1
drag, startPoint x: 932, startPoint y: 258, endPoint x: 1081, endPoint y: 255, distance: 149.0
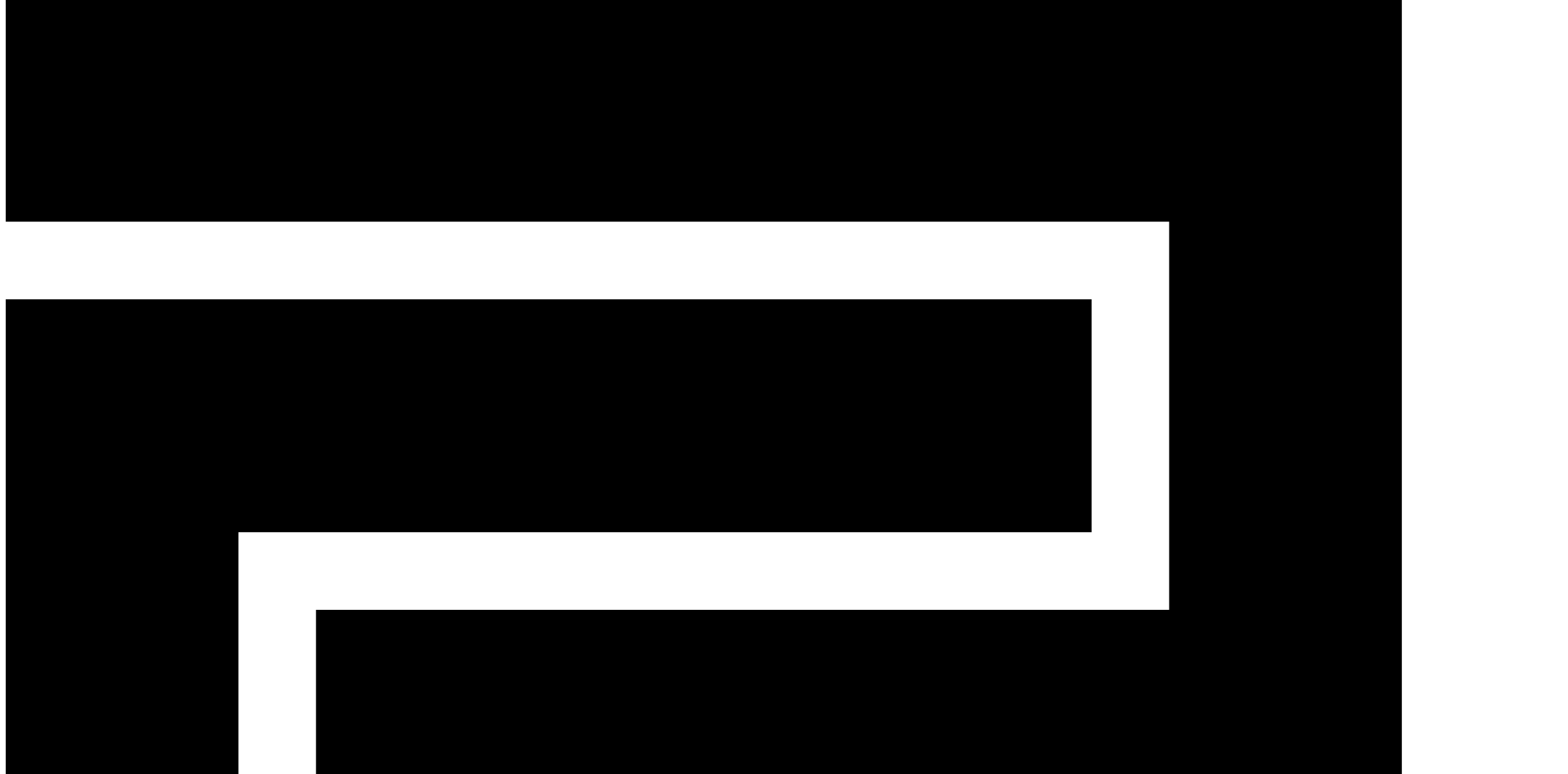
drag, startPoint x: 1022, startPoint y: 230, endPoint x: 1072, endPoint y: 226, distance: 50.2
drag, startPoint x: 930, startPoint y: 171, endPoint x: 1098, endPoint y: 172, distance: 168.0
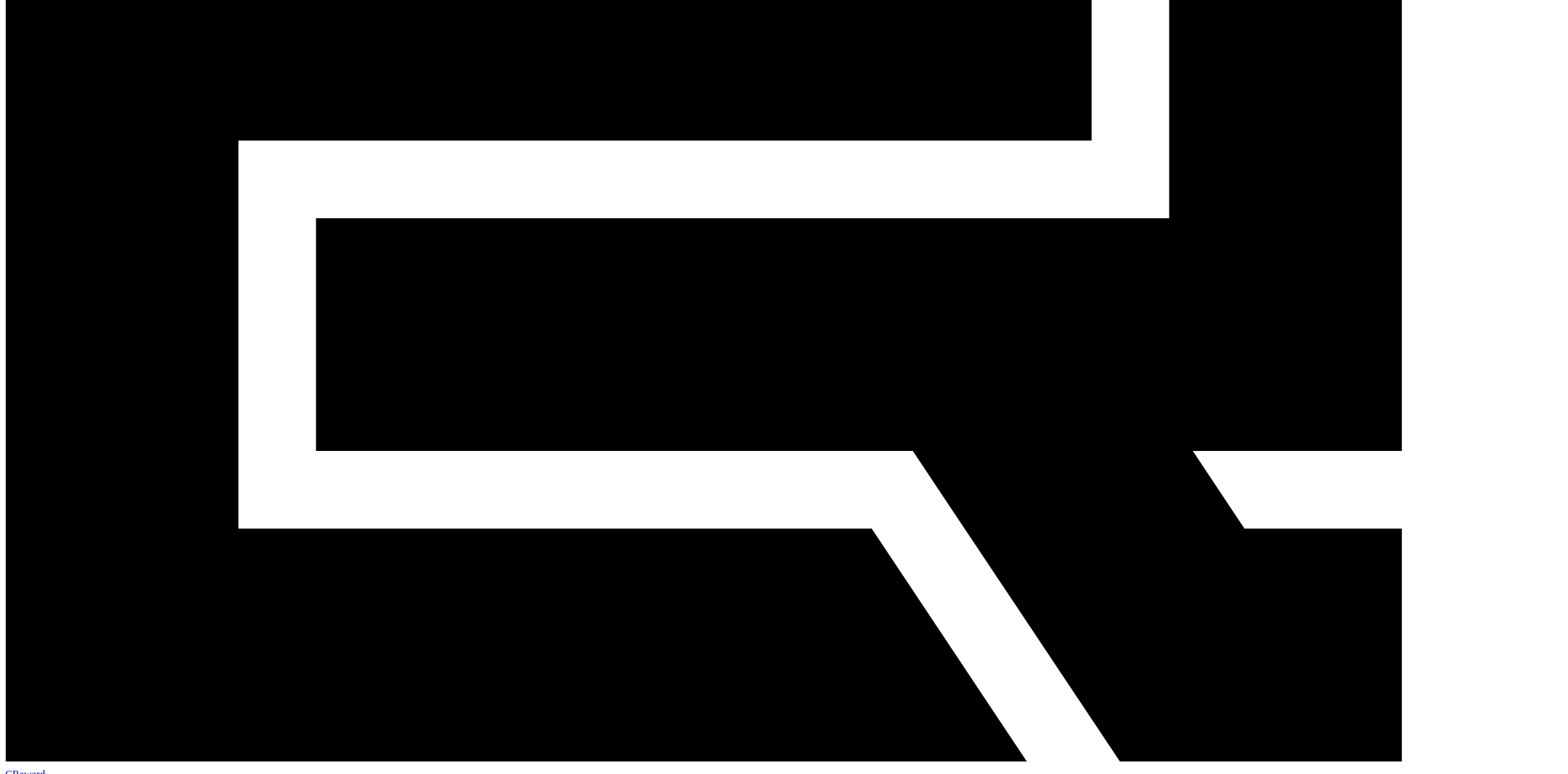
scroll to position [412, 0]
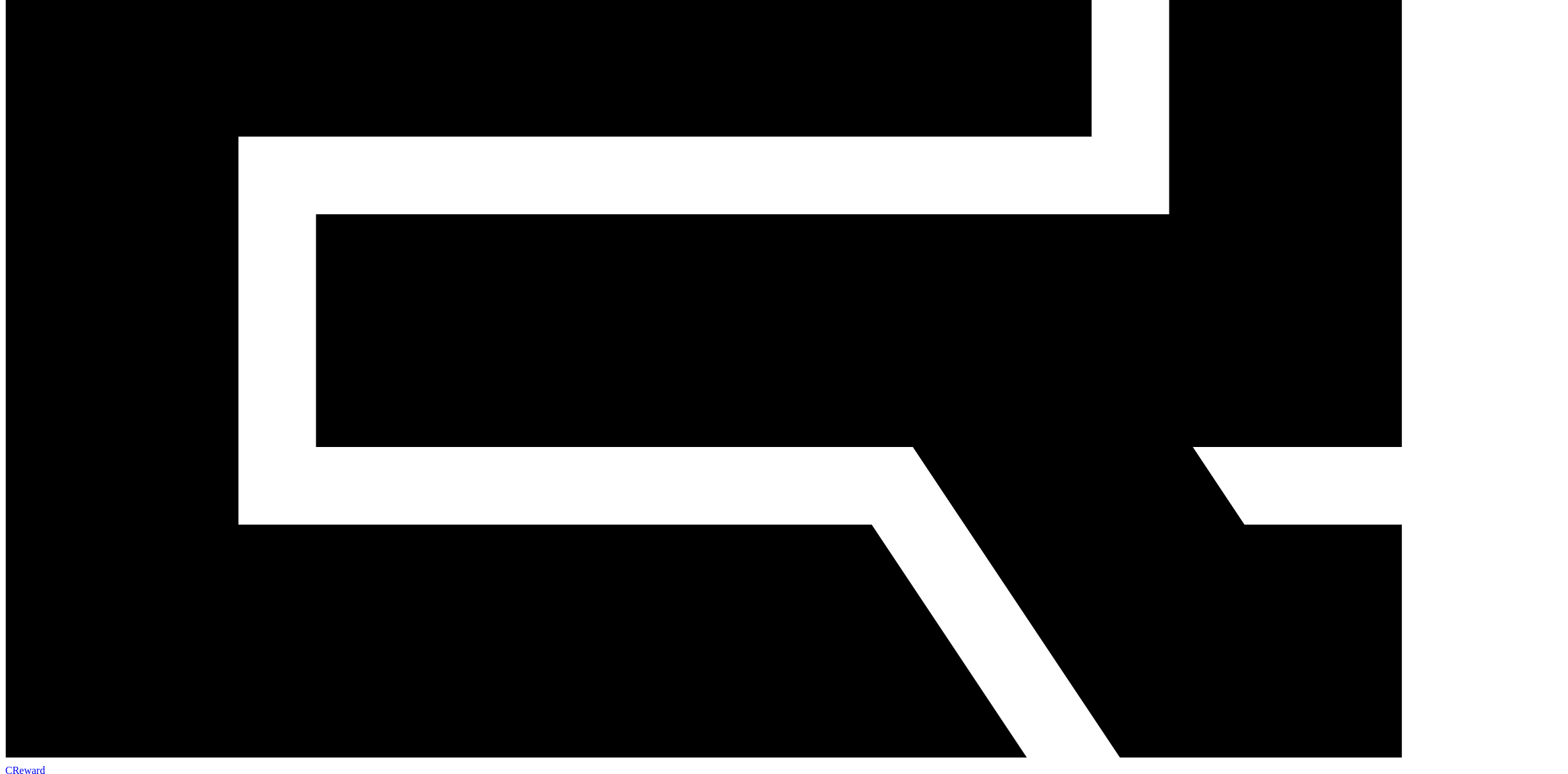
drag, startPoint x: 919, startPoint y: 535, endPoint x: 1075, endPoint y: 544, distance: 156.3
drag, startPoint x: 1049, startPoint y: 499, endPoint x: 1079, endPoint y: 493, distance: 30.6
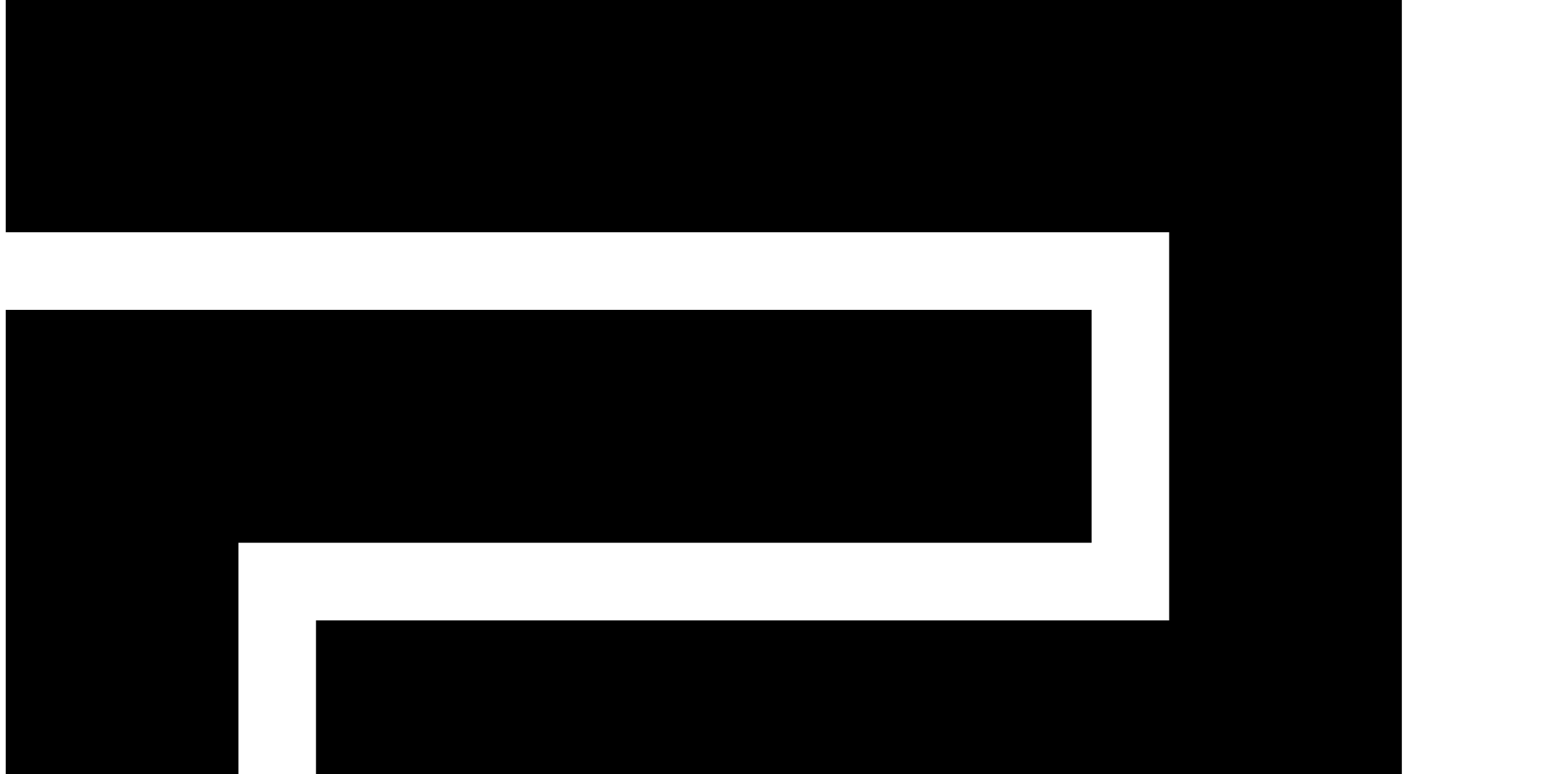
scroll to position [0, 0]
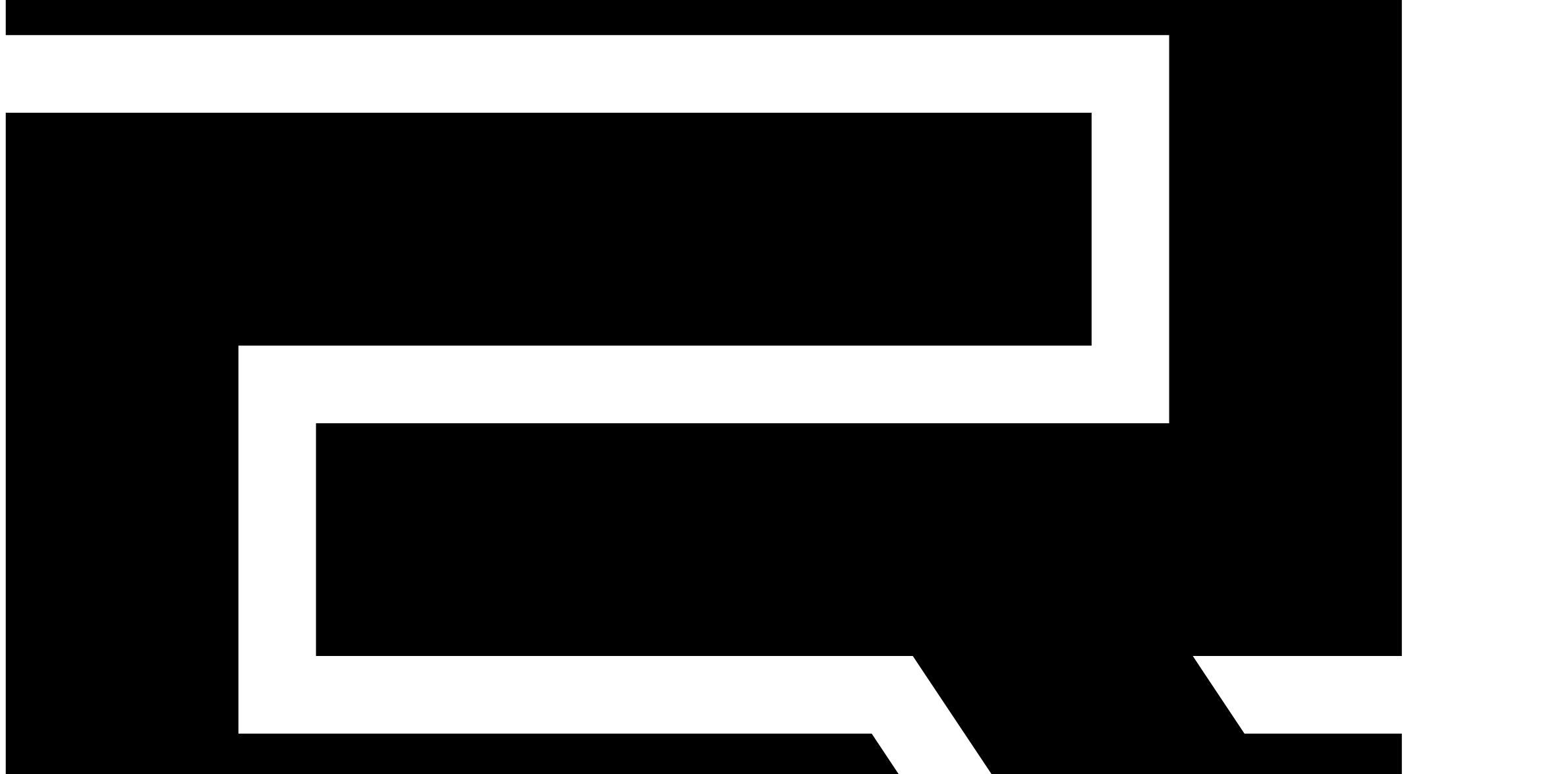
scroll to position [198, 0]
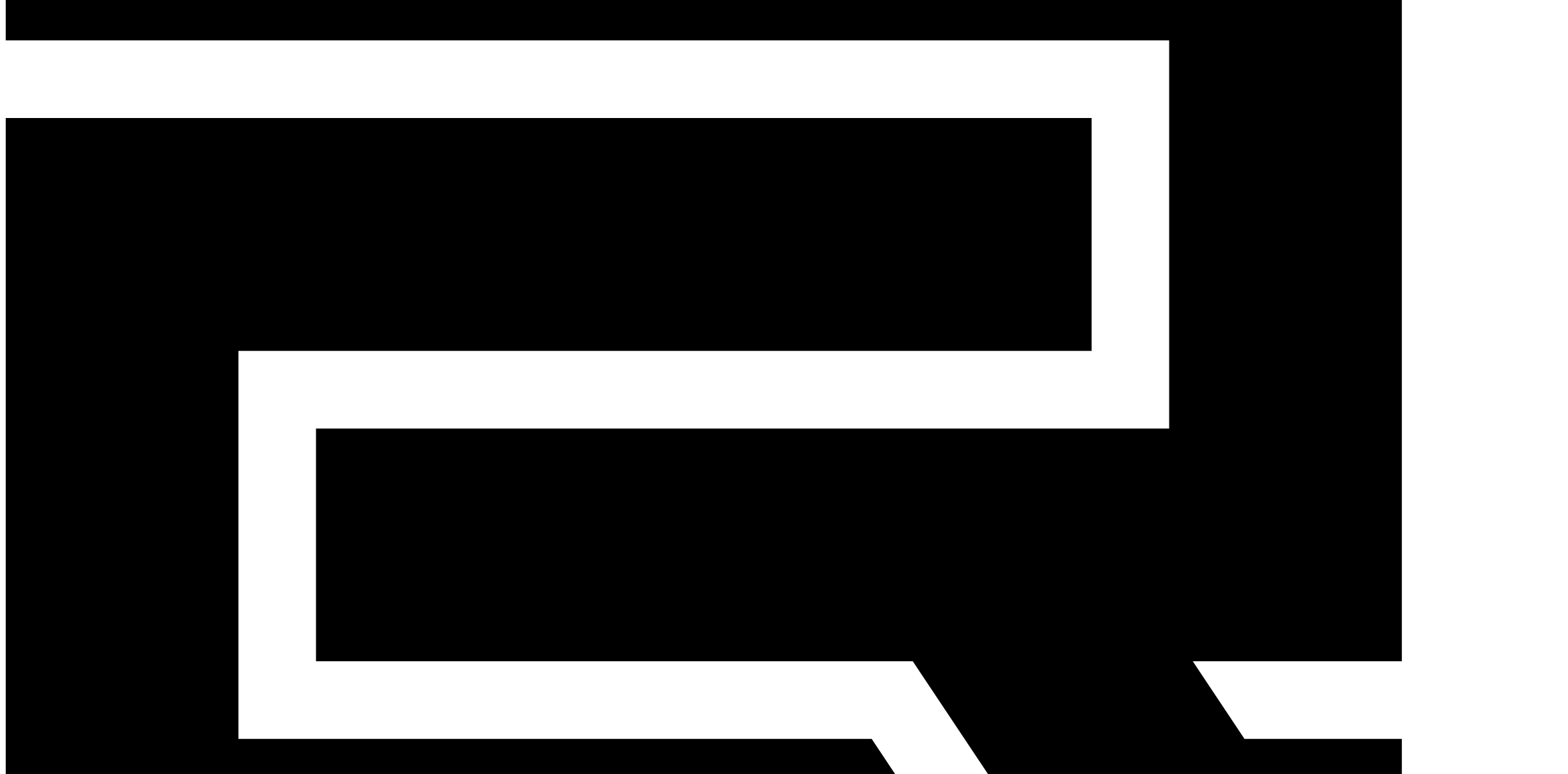
drag, startPoint x: 946, startPoint y: 662, endPoint x: 1078, endPoint y: 665, distance: 132.0
drag, startPoint x: 929, startPoint y: 625, endPoint x: 1070, endPoint y: 621, distance: 141.1
drag, startPoint x: 933, startPoint y: 587, endPoint x: 1040, endPoint y: 584, distance: 107.0
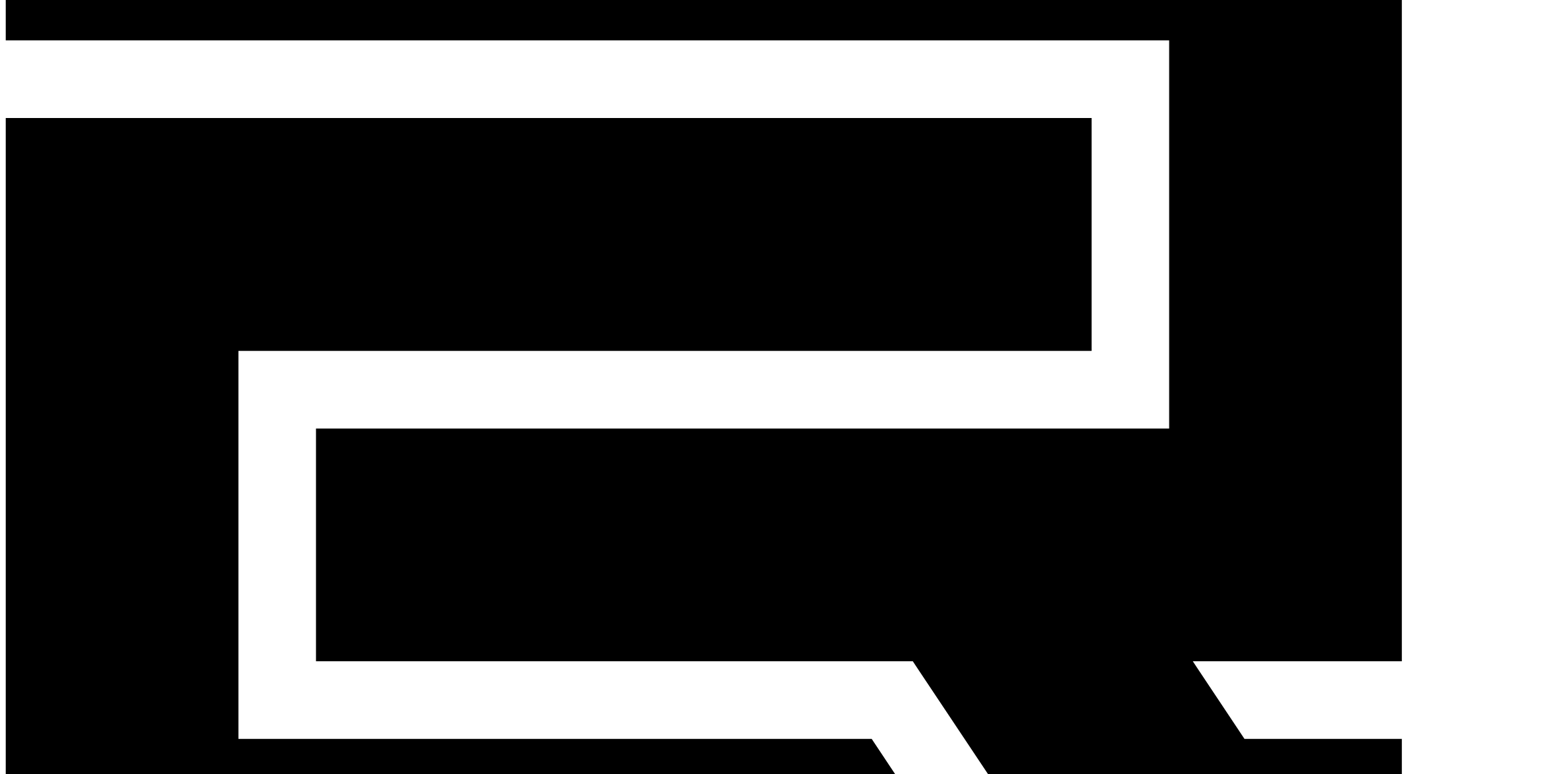
drag, startPoint x: 922, startPoint y: 546, endPoint x: 1054, endPoint y: 528, distance: 133.2
drag, startPoint x: 912, startPoint y: 501, endPoint x: 1055, endPoint y: 506, distance: 143.1
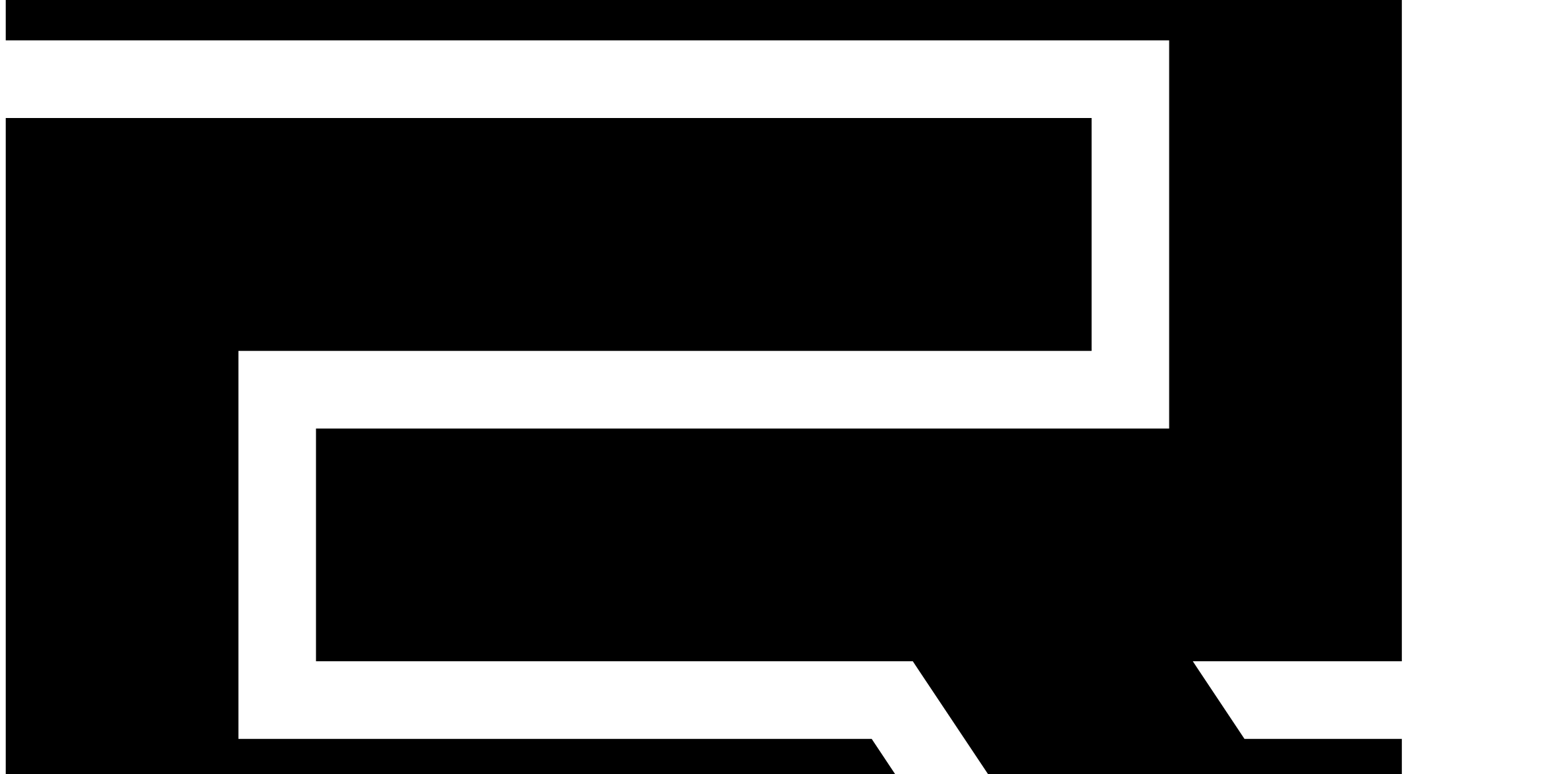
drag, startPoint x: 896, startPoint y: 452, endPoint x: 1096, endPoint y: 456, distance: 200.0
drag, startPoint x: 926, startPoint y: 430, endPoint x: 1063, endPoint y: 431, distance: 137.0
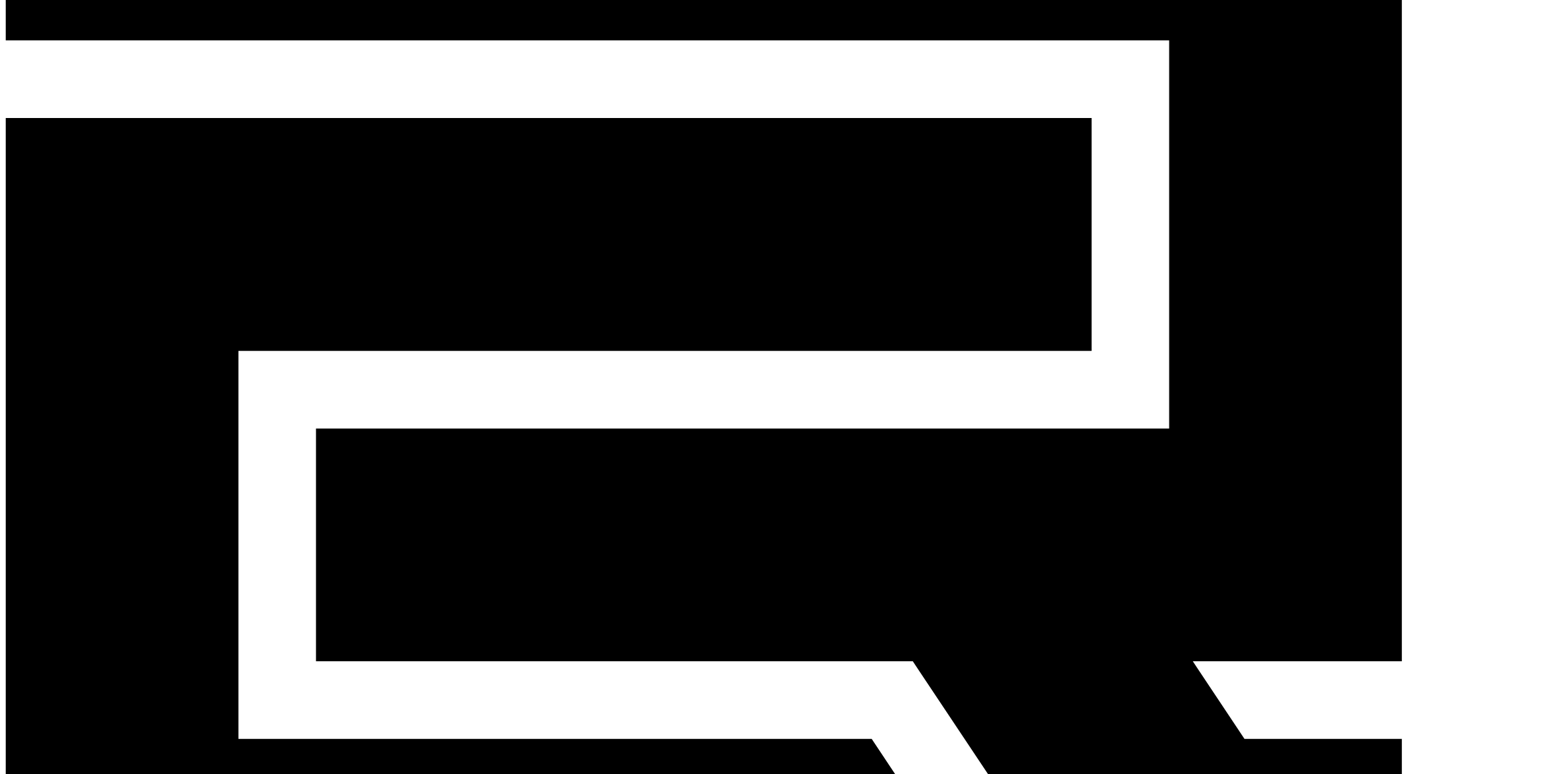
drag, startPoint x: 941, startPoint y: 388, endPoint x: 1057, endPoint y: 387, distance: 116.0
drag, startPoint x: 940, startPoint y: 344, endPoint x: 1060, endPoint y: 345, distance: 120.0
drag, startPoint x: 908, startPoint y: 303, endPoint x: 1083, endPoint y: 314, distance: 175.3
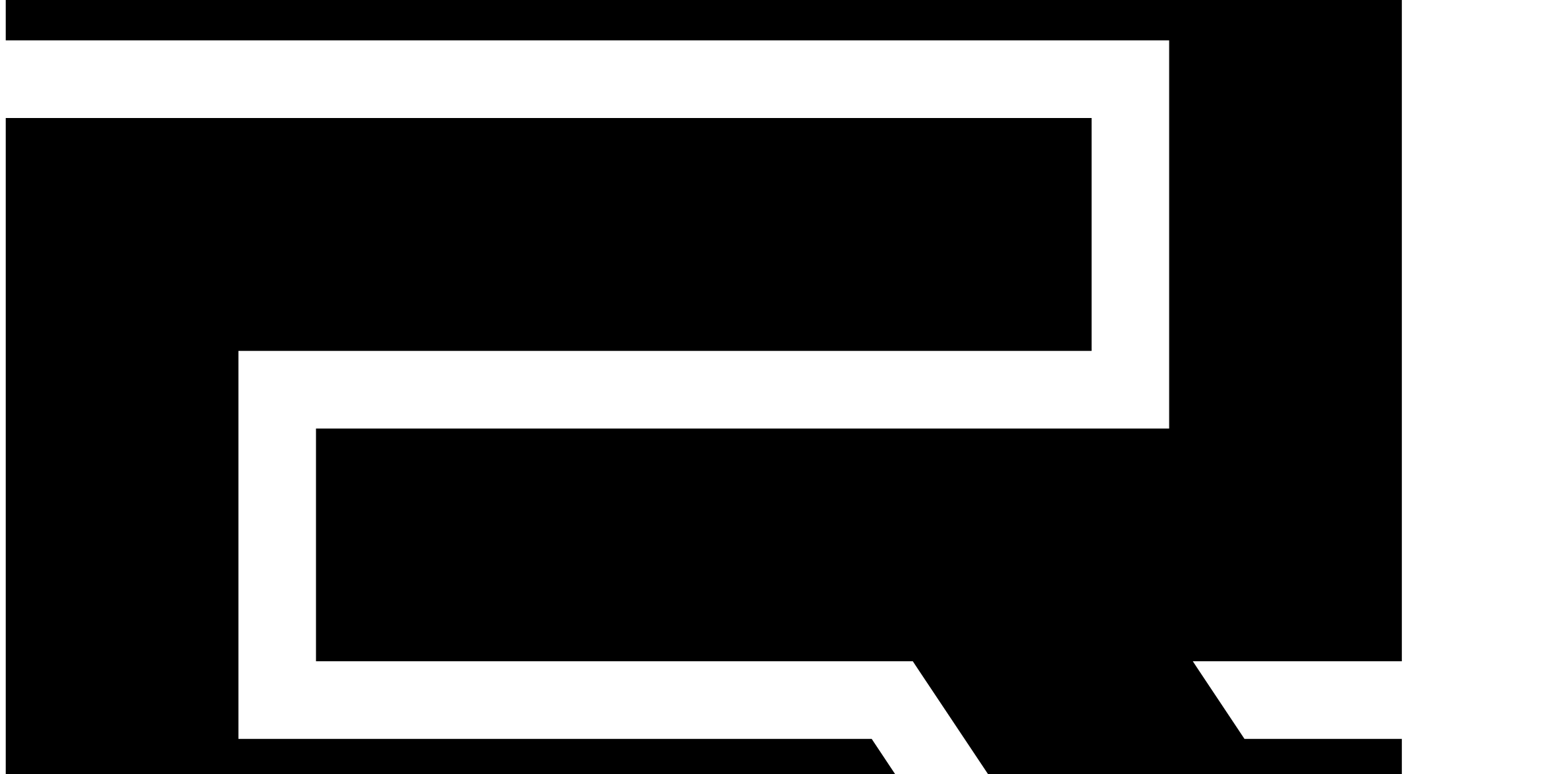
drag, startPoint x: 909, startPoint y: 262, endPoint x: 1082, endPoint y: 272, distance: 173.3
drag, startPoint x: 908, startPoint y: 224, endPoint x: 1041, endPoint y: 222, distance: 133.0
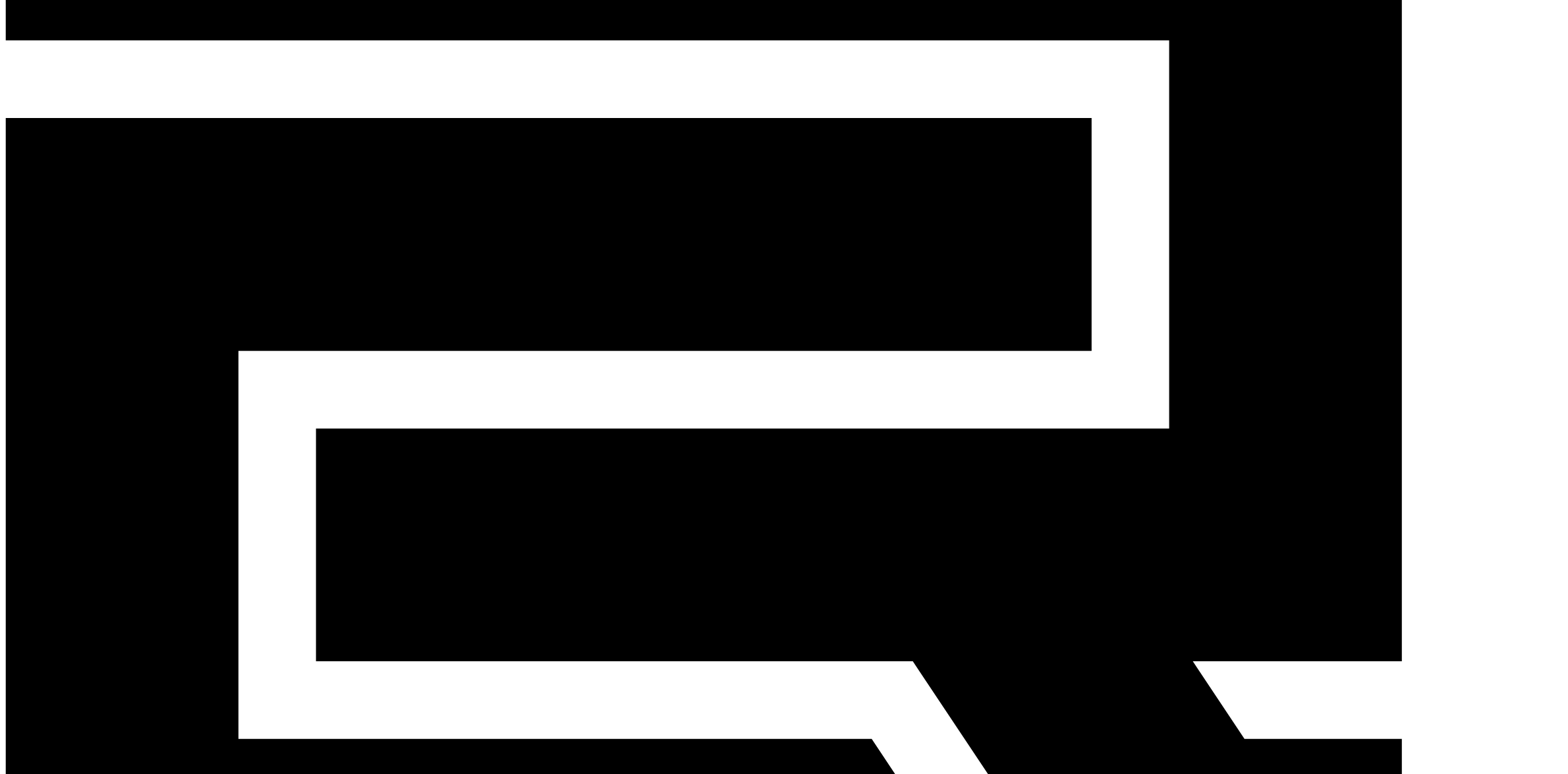
drag, startPoint x: 905, startPoint y: 179, endPoint x: 1084, endPoint y: 187, distance: 179.2
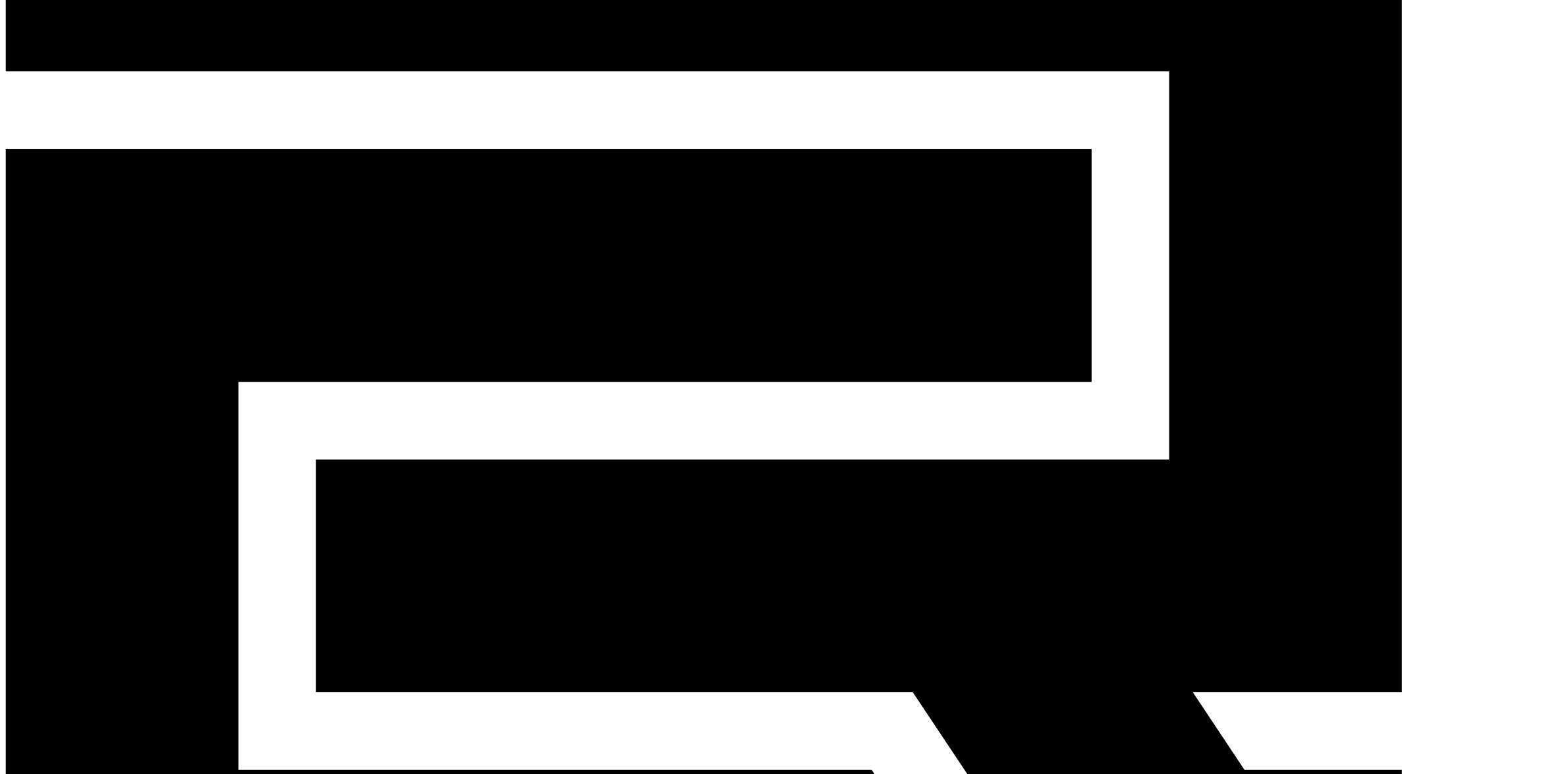
scroll to position [66, 0]
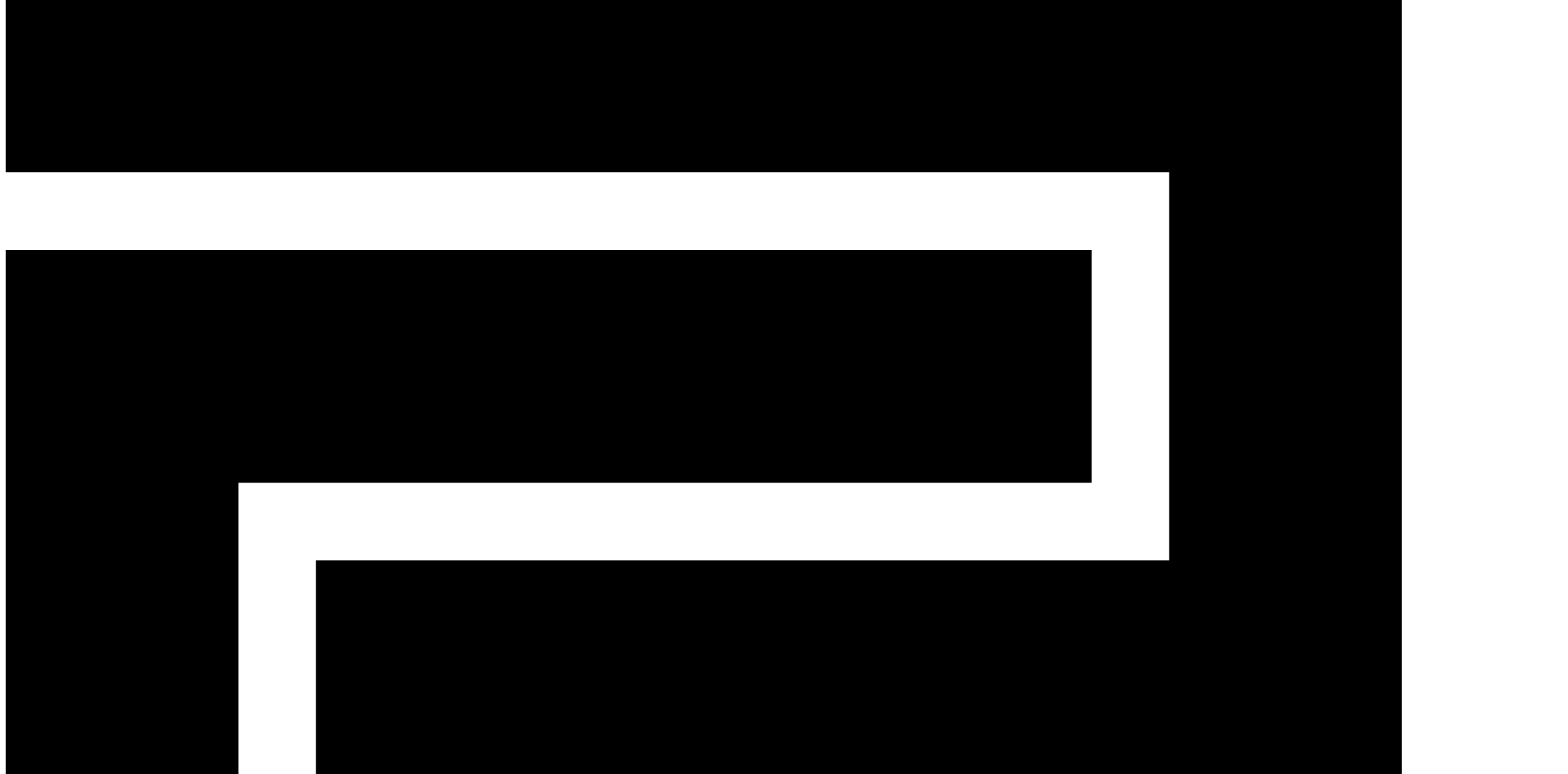
drag, startPoint x: 920, startPoint y: 279, endPoint x: 1088, endPoint y: 283, distance: 168.0
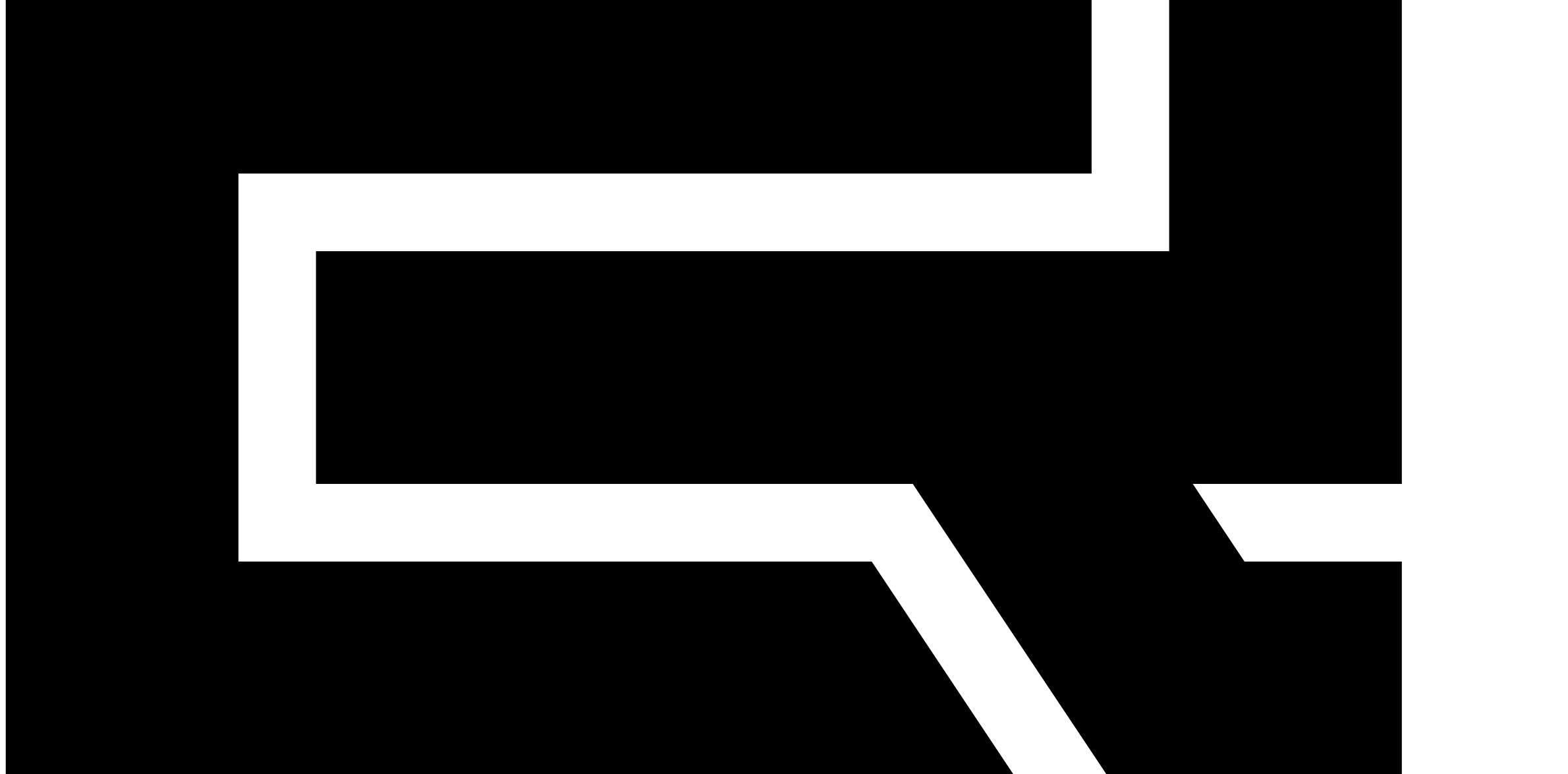
scroll to position [395, 0]
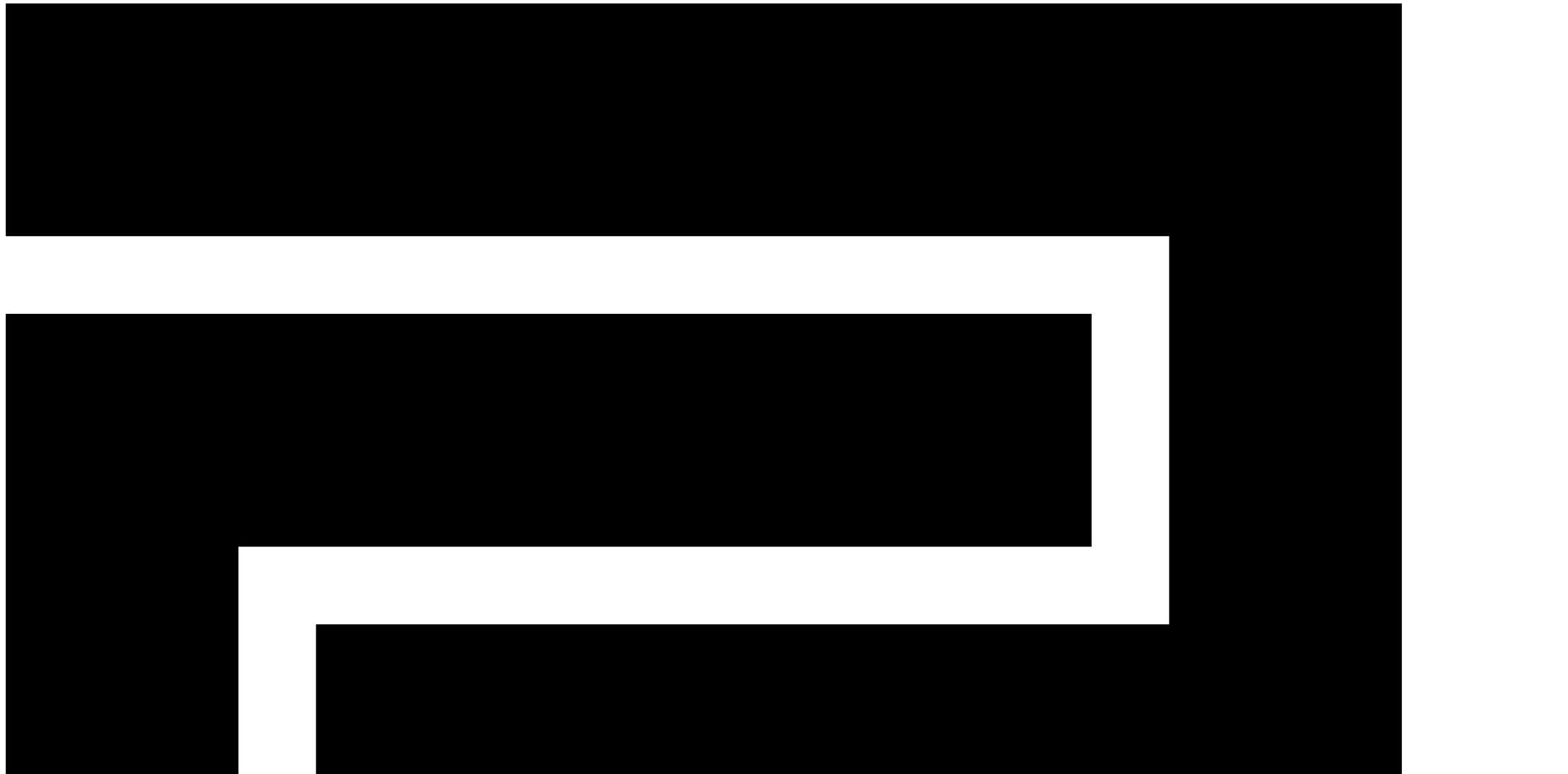
scroll to position [0, 0]
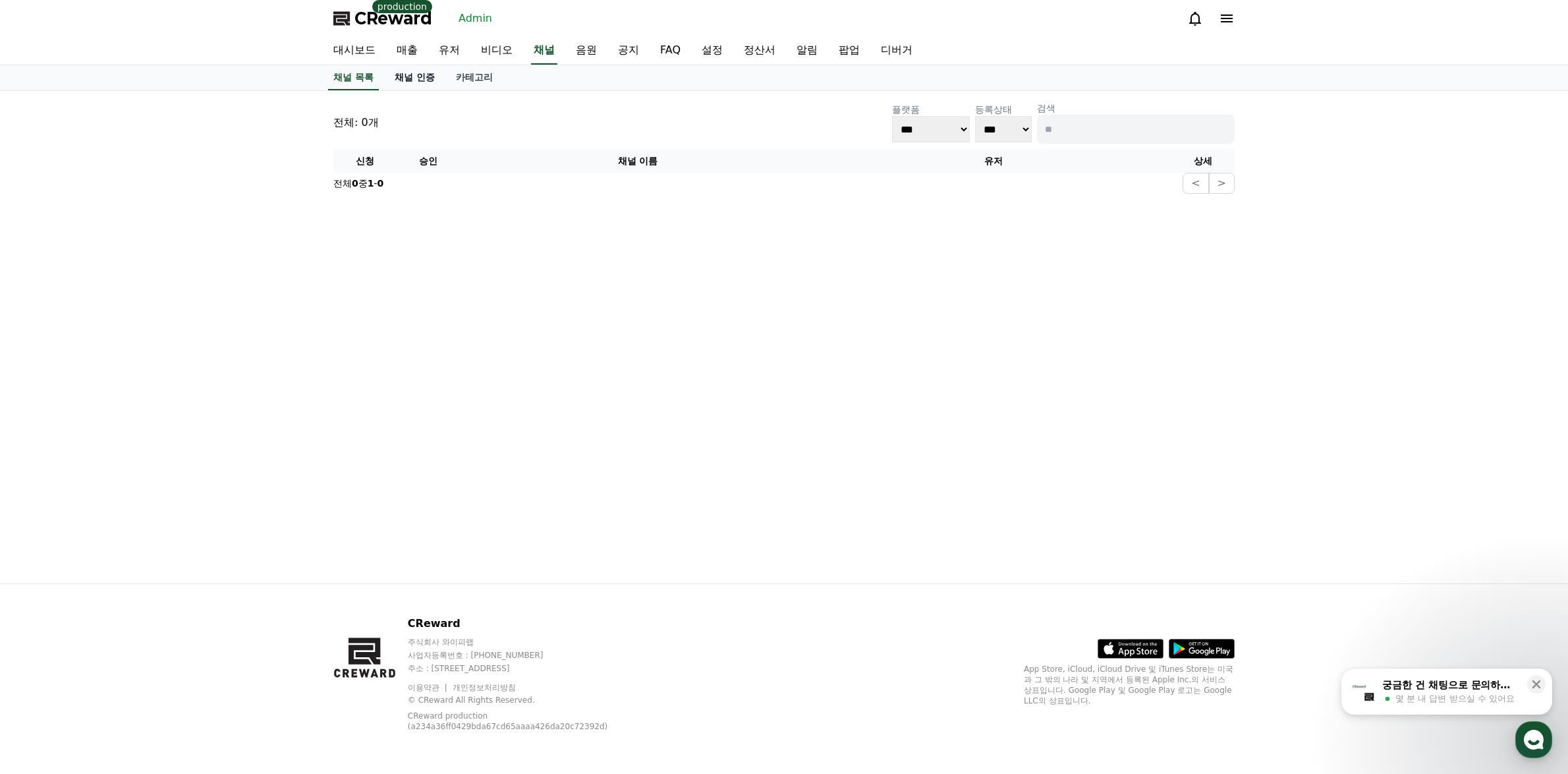
click at [421, 80] on link "채널 인증" at bounding box center [415, 78] width 61 height 25
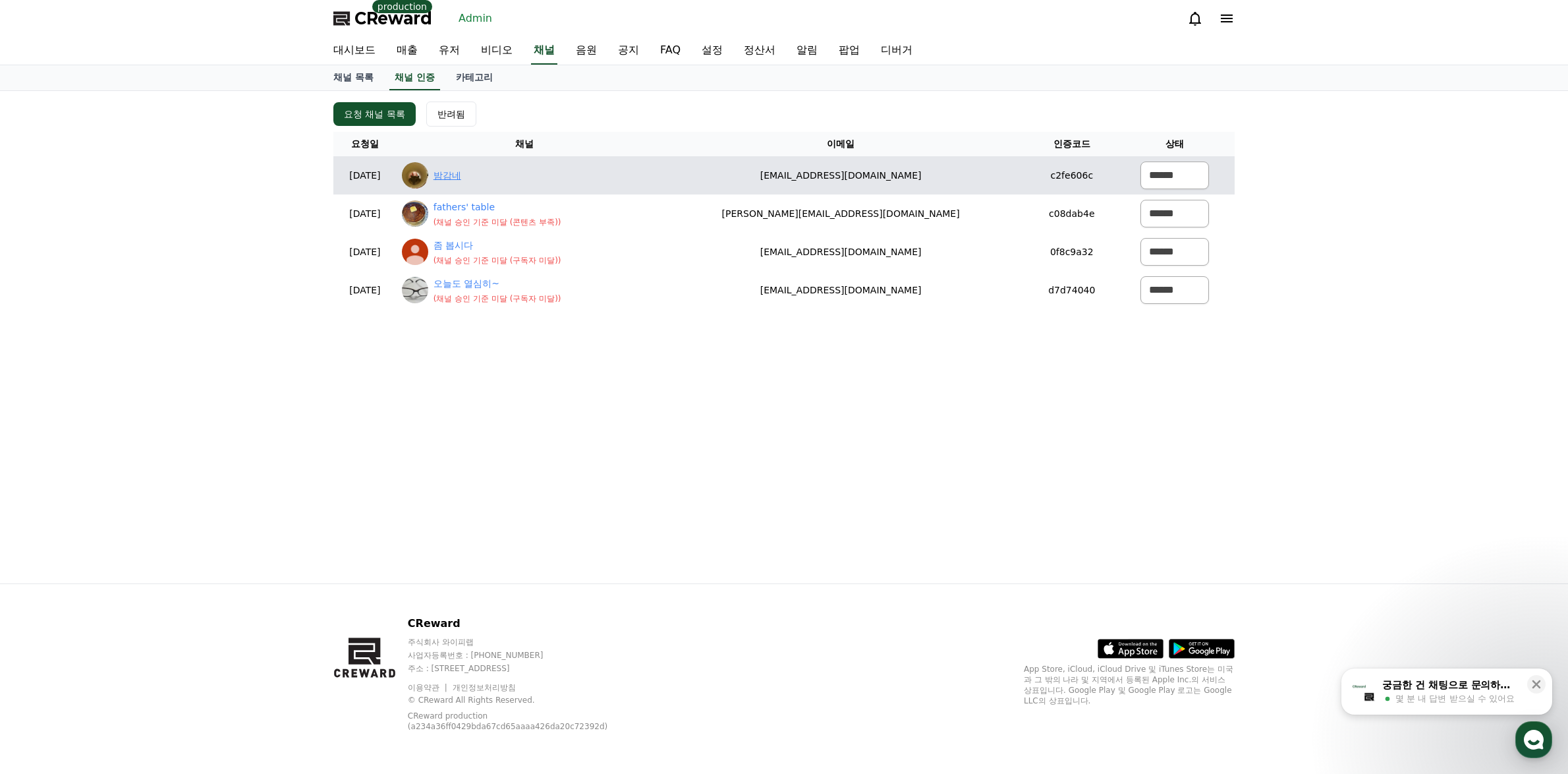
click at [461, 173] on link "밤감네" at bounding box center [447, 175] width 28 height 14
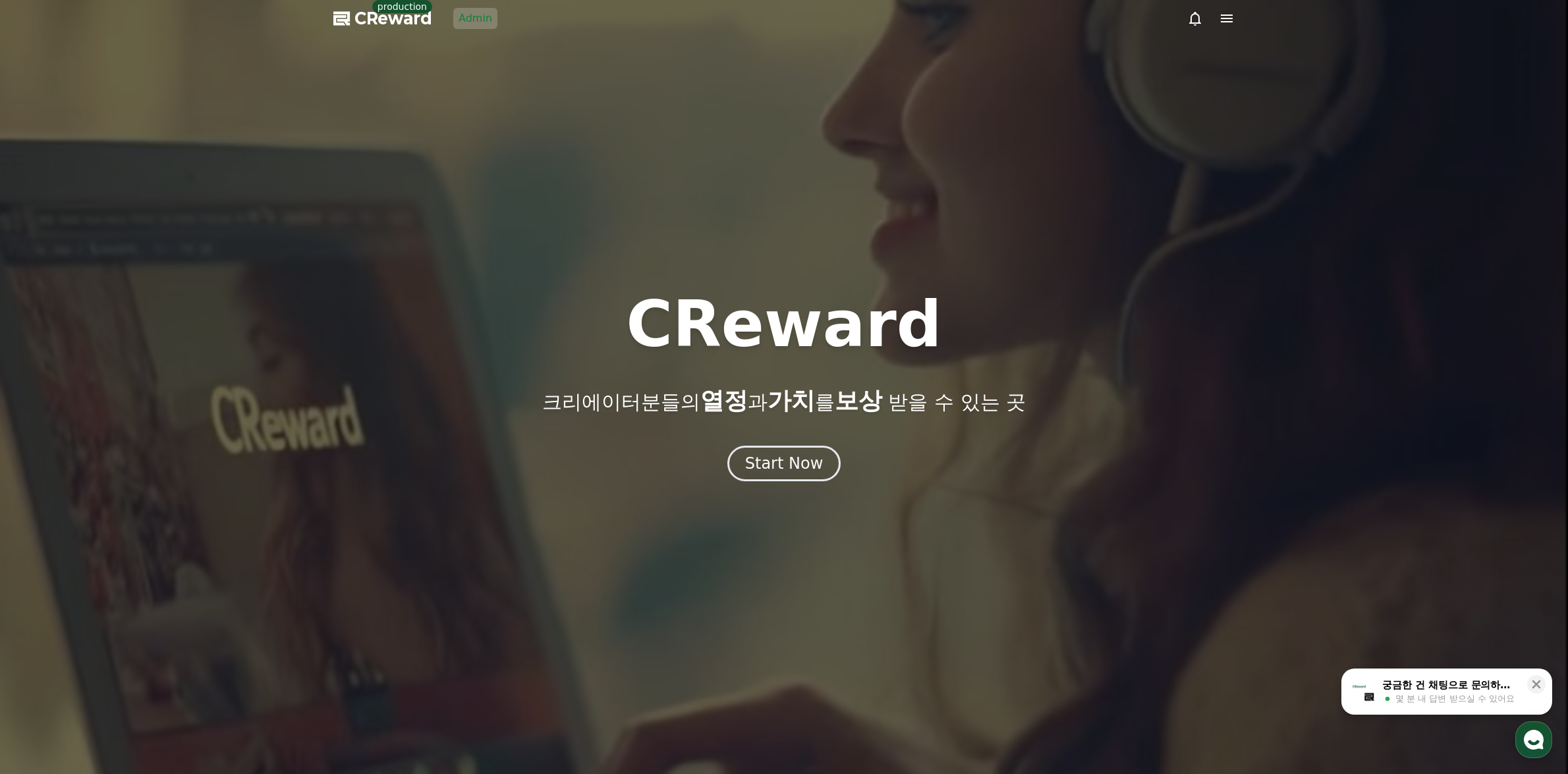
click at [465, 2] on div at bounding box center [784, 387] width 1568 height 774
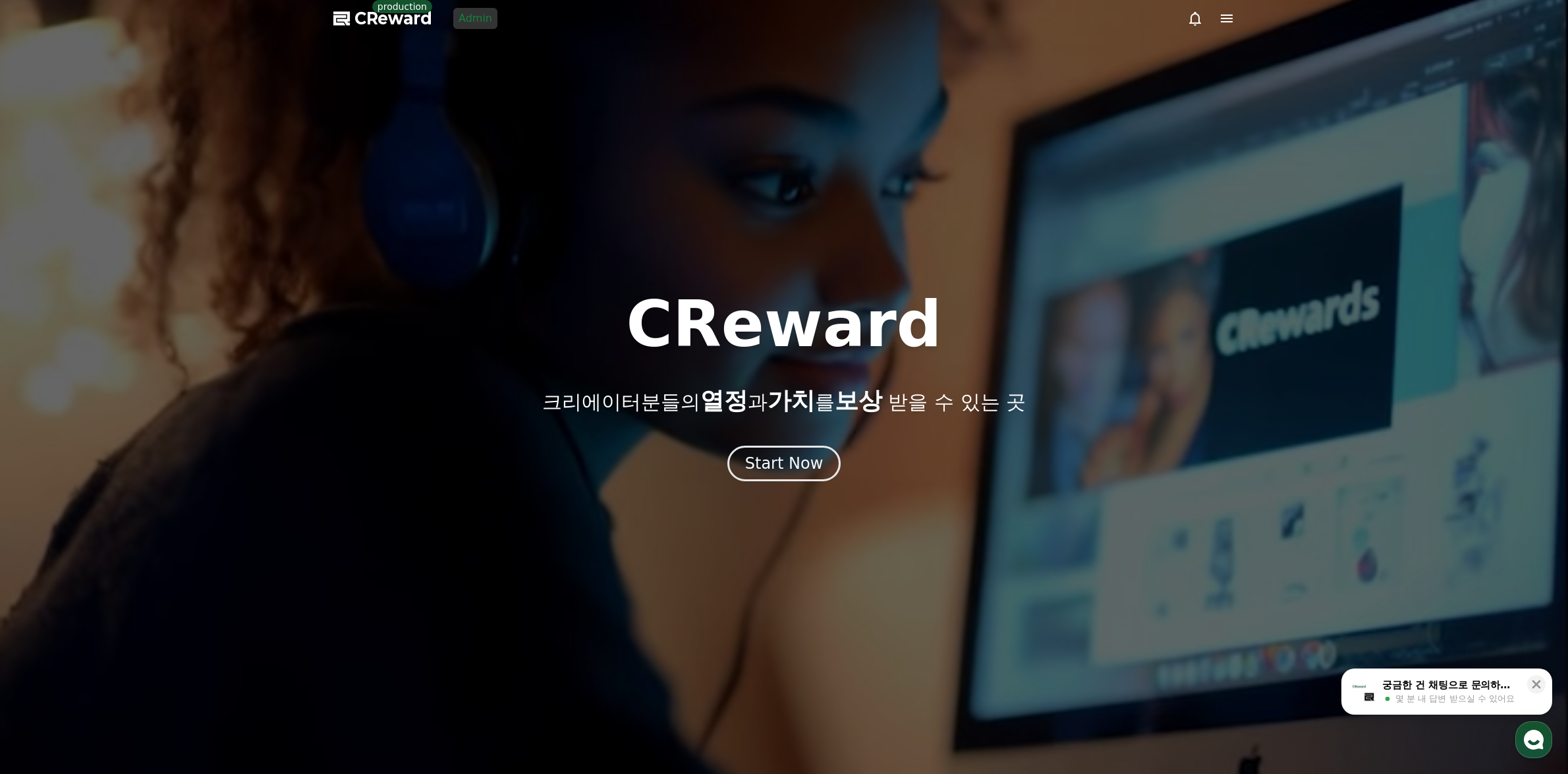
click at [469, 18] on link "Admin" at bounding box center [475, 19] width 44 height 21
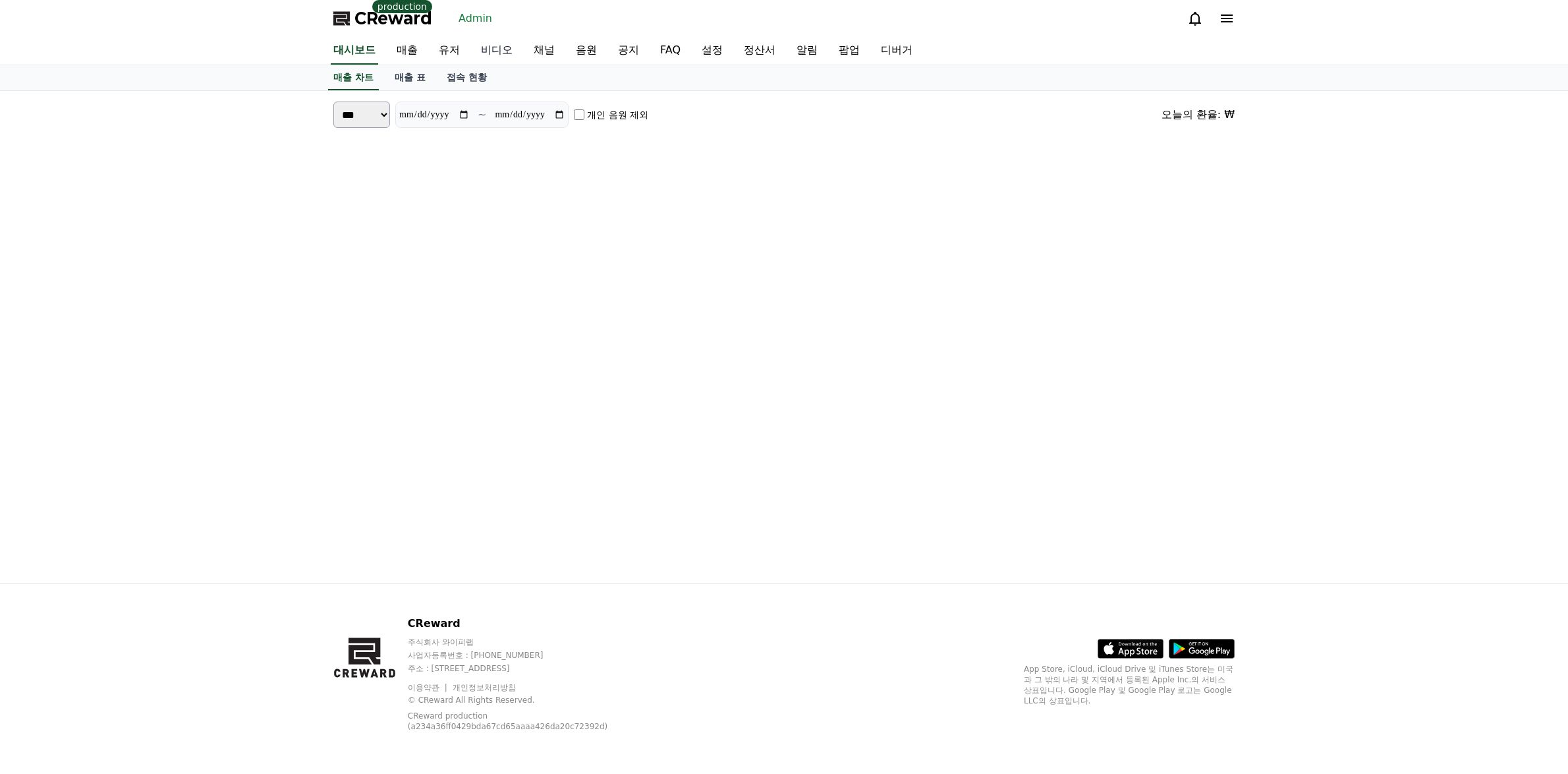
click at [451, 47] on link "유저" at bounding box center [450, 51] width 43 height 28
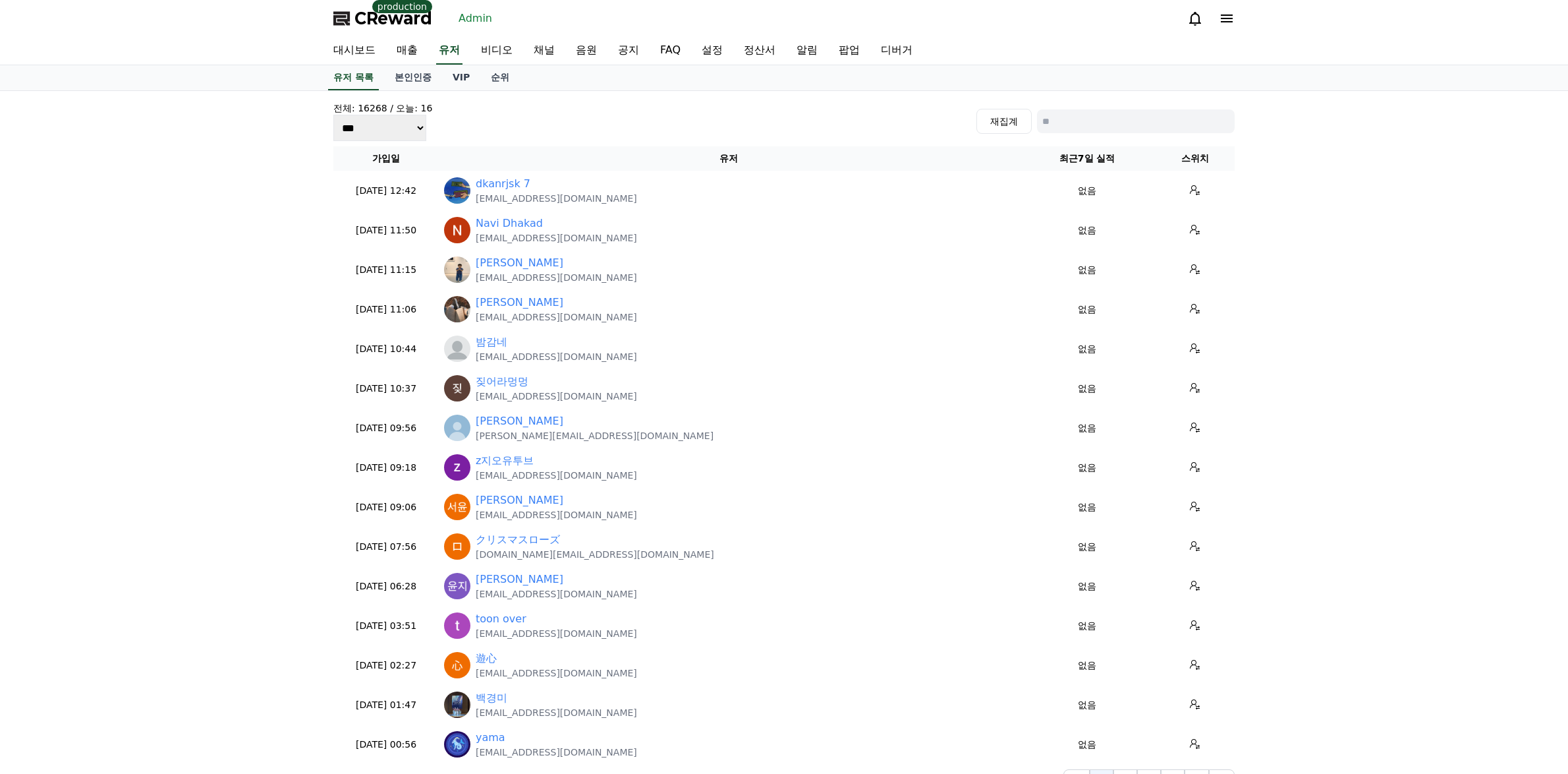
click at [1155, 111] on input at bounding box center [1136, 121] width 198 height 24
paste input "**********"
type input "**********"
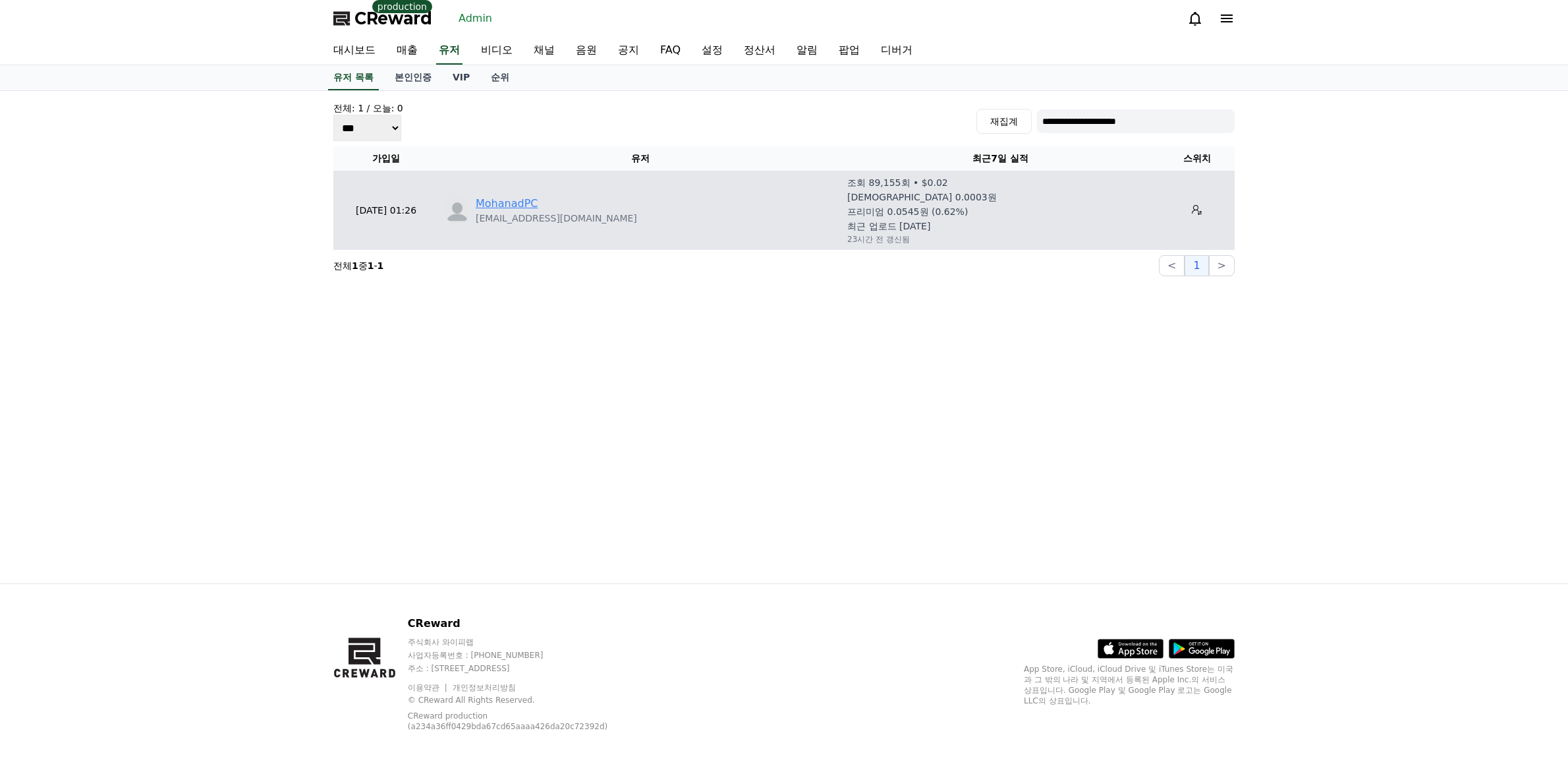
click at [511, 205] on link "MohanadPC" at bounding box center [507, 203] width 62 height 16
click at [1188, 218] on button at bounding box center [1197, 210] width 21 height 21
